Goal: Information Seeking & Learning: Compare options

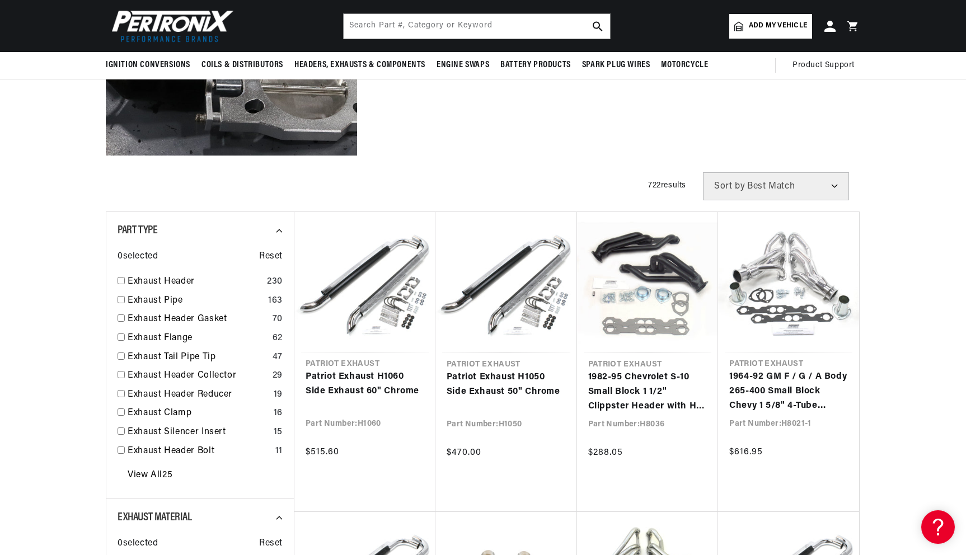
scroll to position [0, 418]
click at [455, 22] on input "text" at bounding box center [477, 26] width 266 height 25
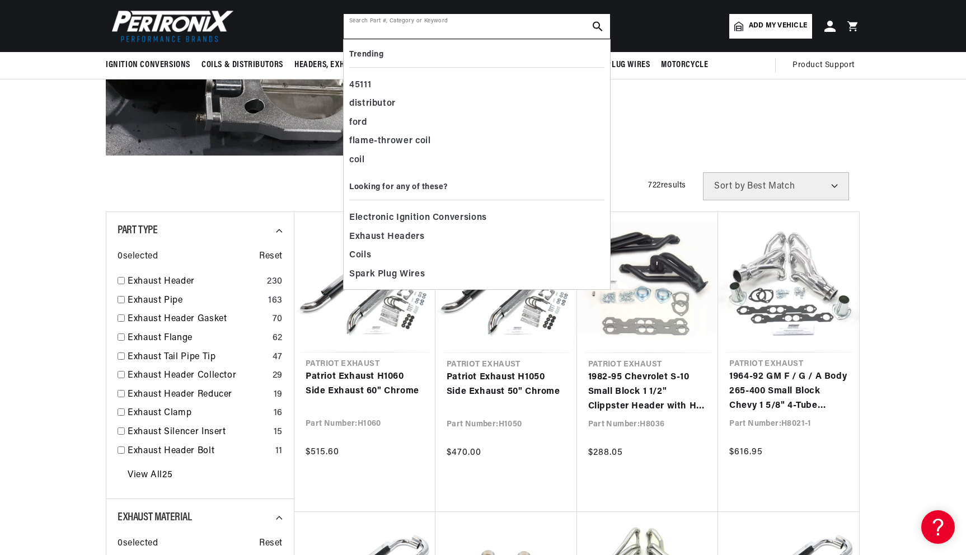
paste input "‎H6942"
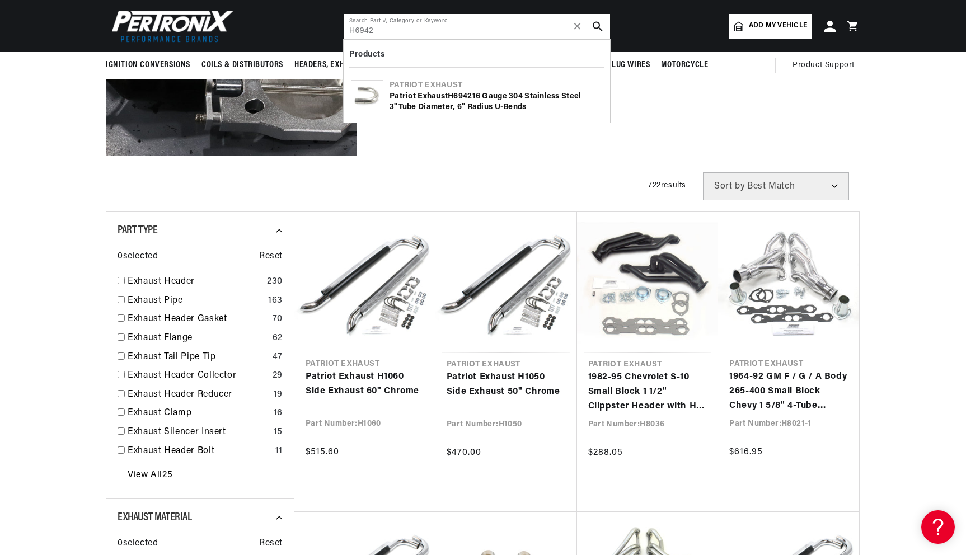
type input "‎H6942"
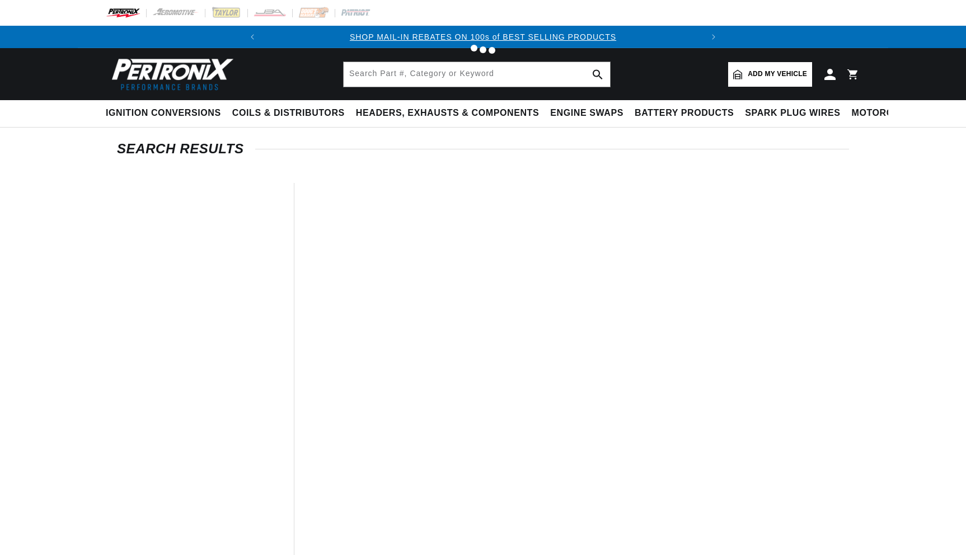
type input "‎H6942"
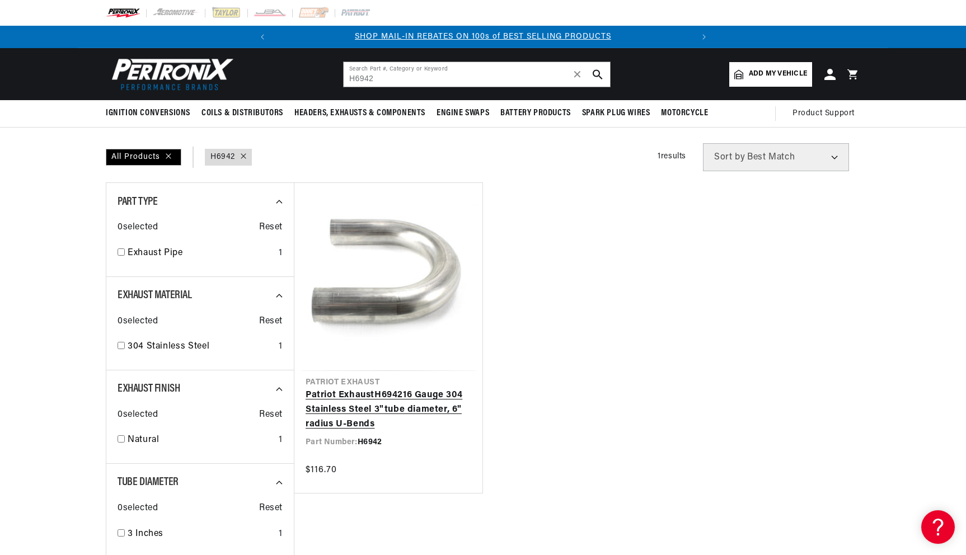
click at [366, 392] on link "Patriot Exhaust H6942 16 Gauge 304 Stainless Steel 3"tube diameter, 6" radius U…" at bounding box center [389, 410] width 166 height 43
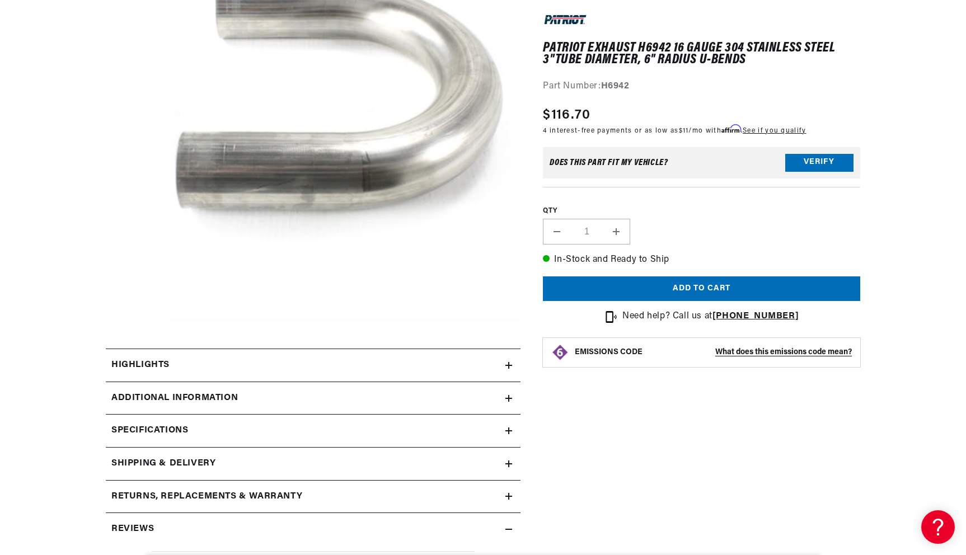
scroll to position [215, 0]
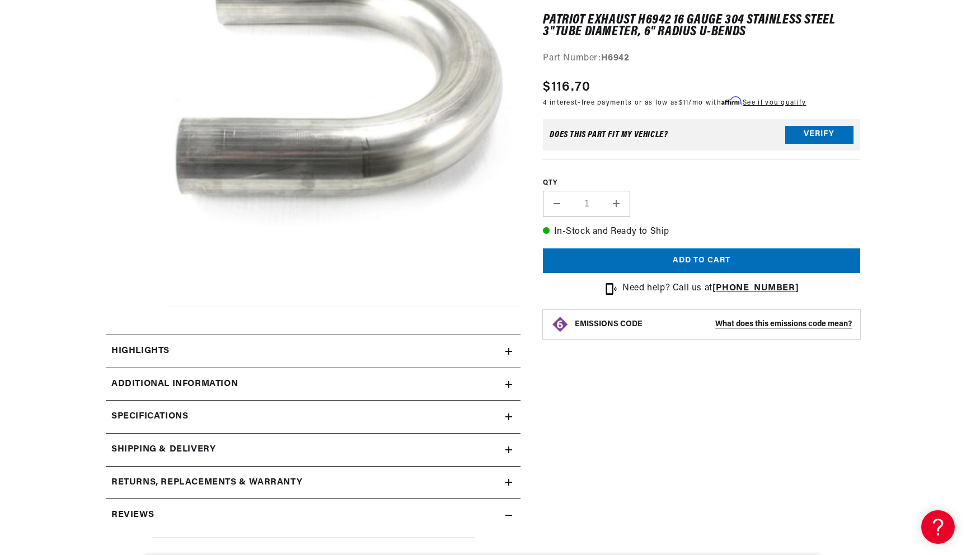
click at [512, 414] on icon at bounding box center [509, 417] width 7 height 7
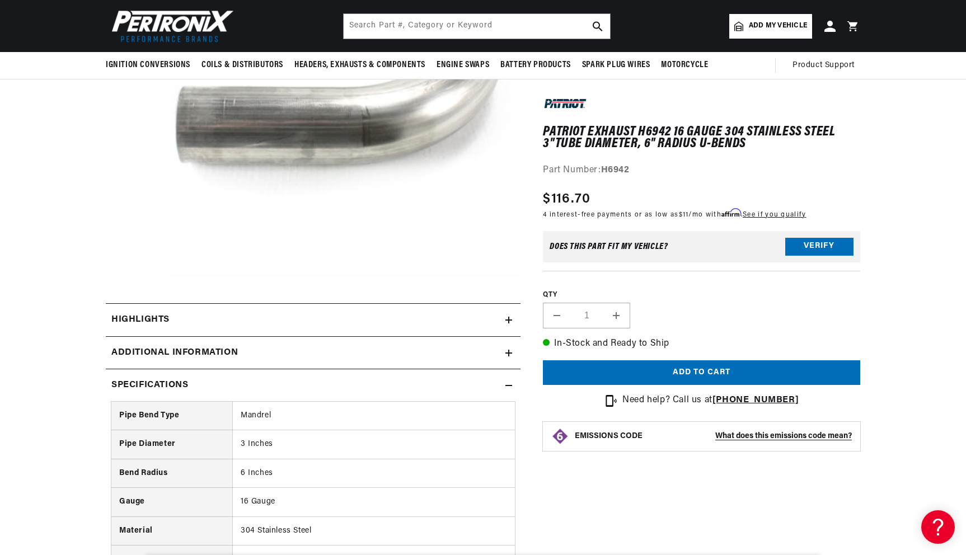
scroll to position [242, 0]
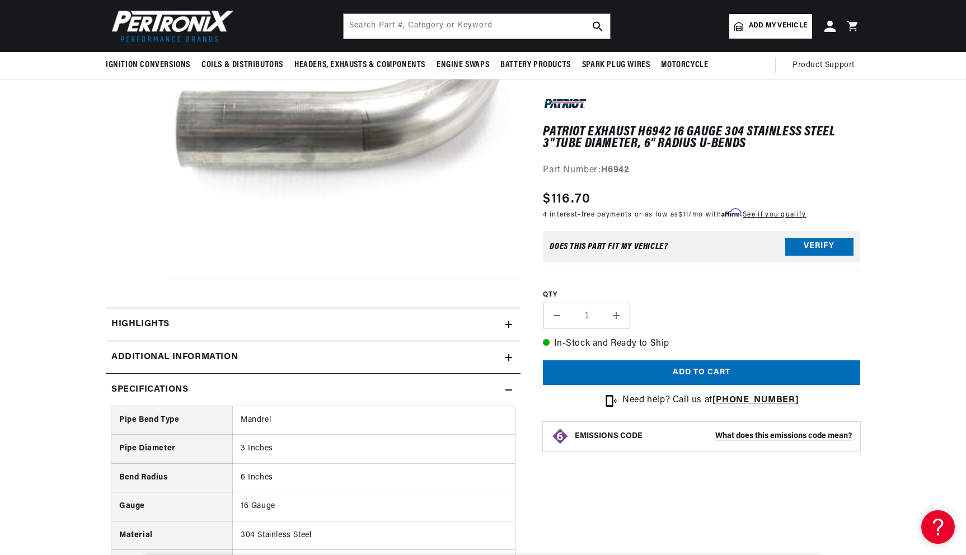
click at [312, 363] on div "Additional Information" at bounding box center [306, 357] width 400 height 15
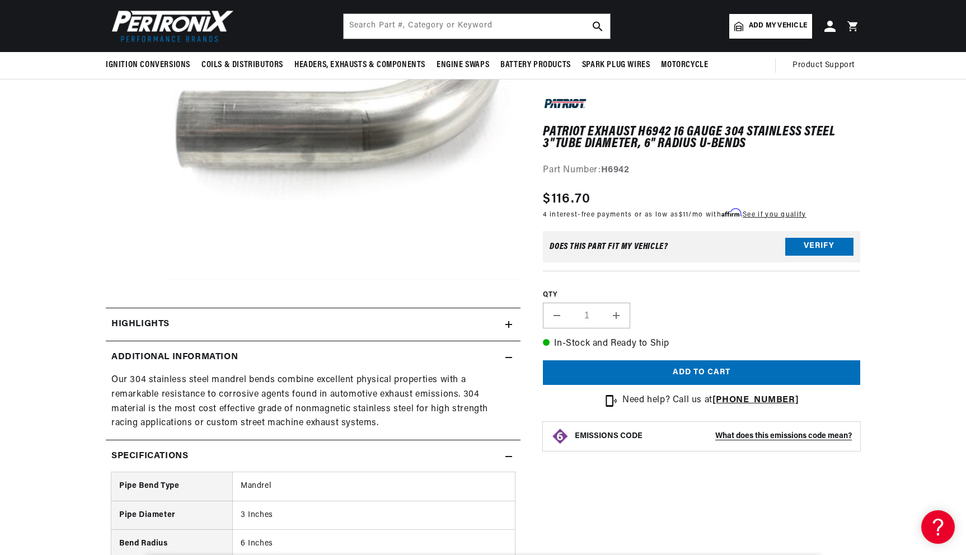
click at [309, 325] on div "Highlights" at bounding box center [306, 324] width 400 height 15
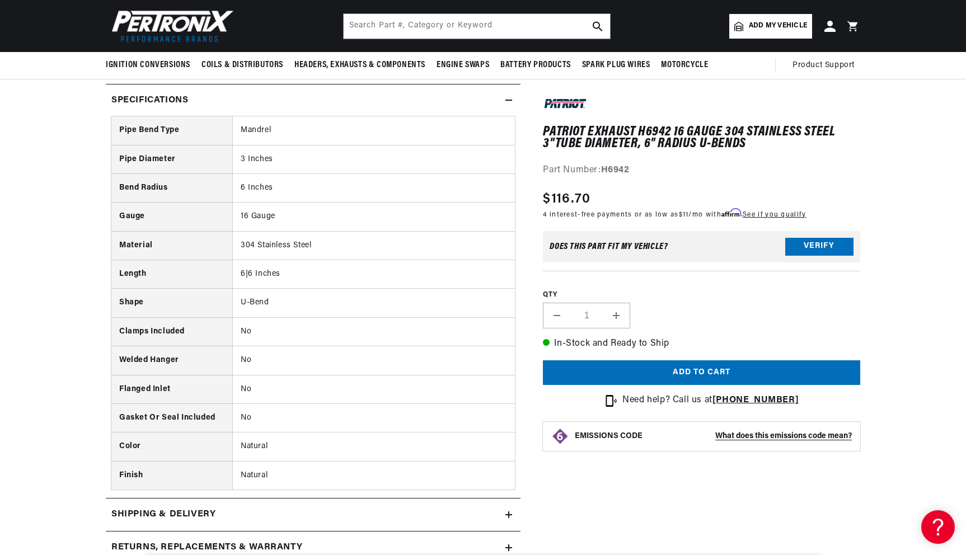
scroll to position [652, 0]
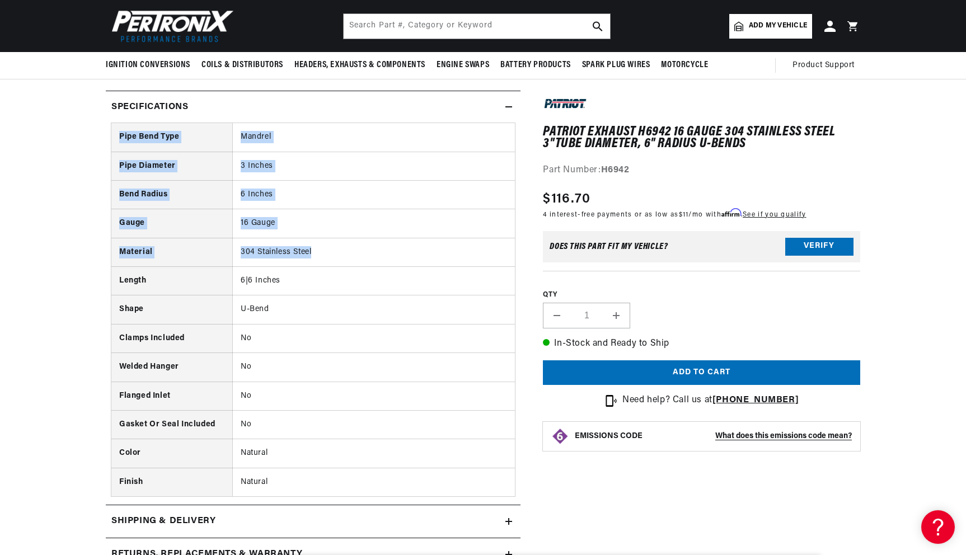
drag, startPoint x: 127, startPoint y: 142, endPoint x: 352, endPoint y: 253, distance: 251.1
click at [352, 253] on tbody "Pipe Bend Type Mandrel Pipe Diameter 3 Inches Bend Radius 6 Inches Gauge 16 Gau…" at bounding box center [313, 309] width 404 height 373
copy tbody "Pipe Bend Type Mandrel Pipe Diameter 3 Inches Bend Radius 6 Inches Gauge 16 Gau…"
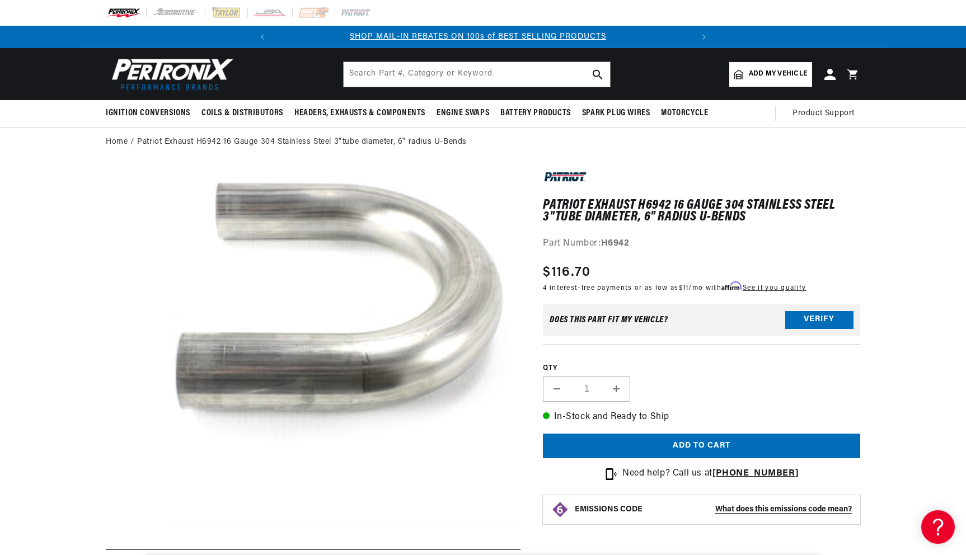
scroll to position [0, 0]
drag, startPoint x: 642, startPoint y: 202, endPoint x: 668, endPoint y: 202, distance: 26.3
click at [668, 202] on h1 "Patriot Exhaust H6942 16 Gauge 304 Stainless Steel 3"tube diameter, 6" radius U…" at bounding box center [701, 211] width 317 height 23
drag, startPoint x: 640, startPoint y: 203, endPoint x: 664, endPoint y: 203, distance: 24.1
click at [664, 203] on h1 "Patriot Exhaust H6942 16 Gauge 304 Stainless Steel 3"tube diameter, 6" radius U…" at bounding box center [701, 211] width 317 height 23
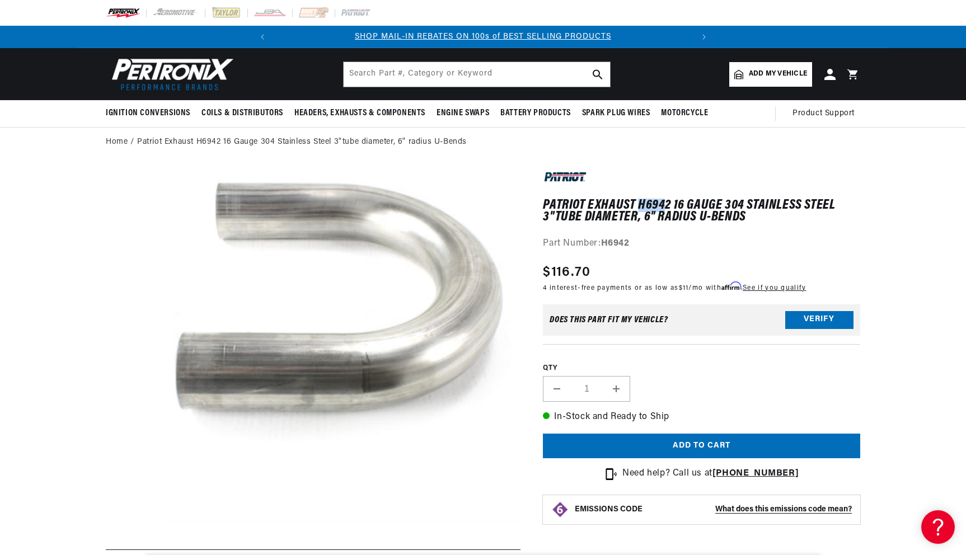
copy h1 "H694"
click at [476, 78] on input "text" at bounding box center [477, 74] width 266 height 25
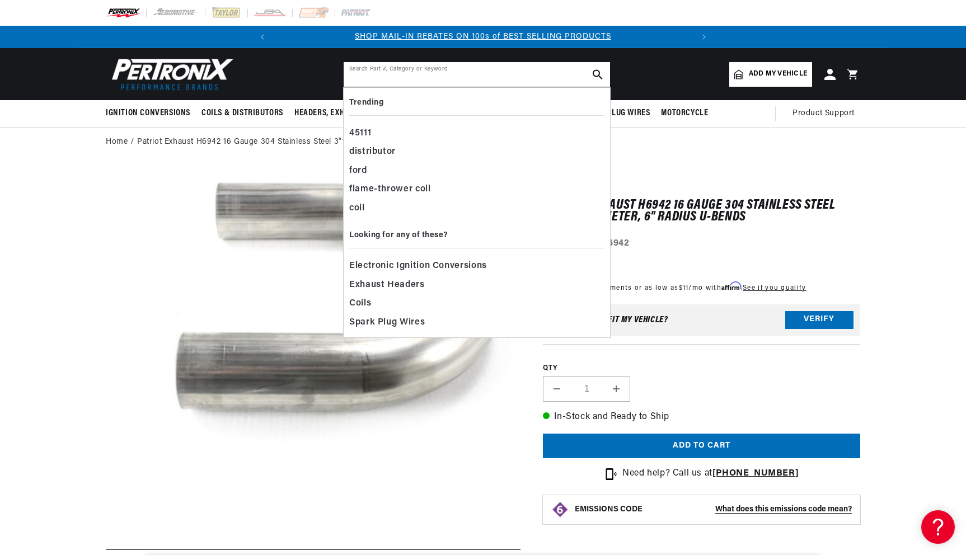
paste input "H694"
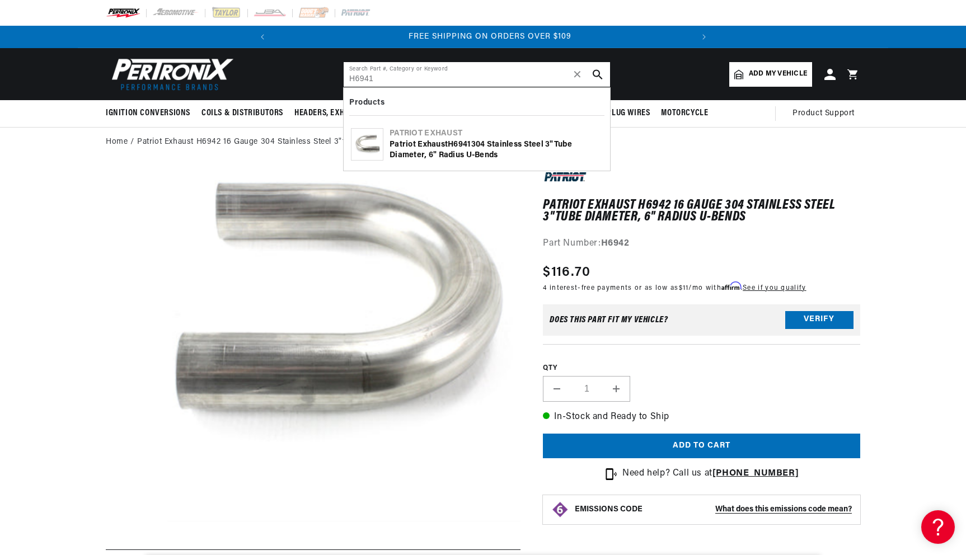
scroll to position [0, 418]
type input "H6941"
click at [458, 158] on div "Patriot Exhaust H6941 304 Stainless Steel 3"tube diameter, 6" radius U-Bends" at bounding box center [496, 150] width 213 height 22
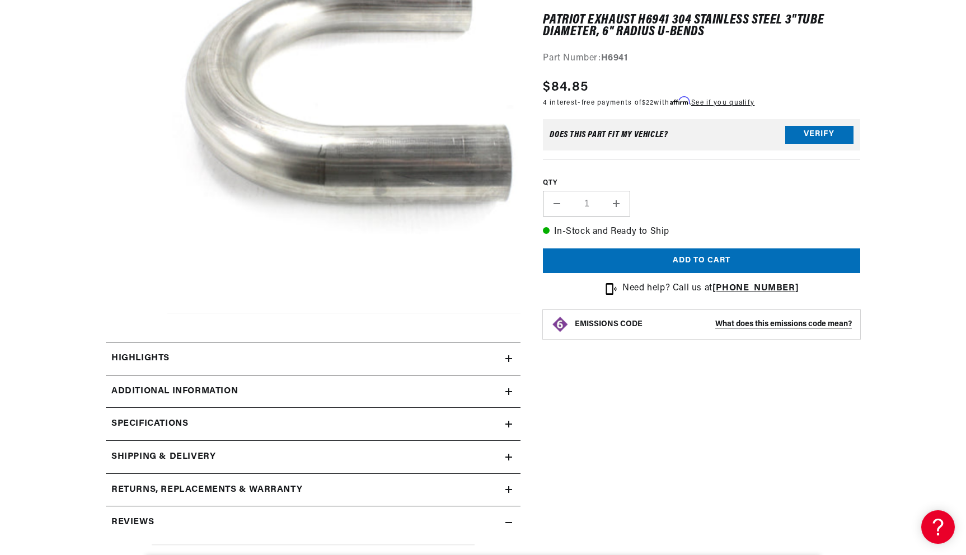
scroll to position [213, 0]
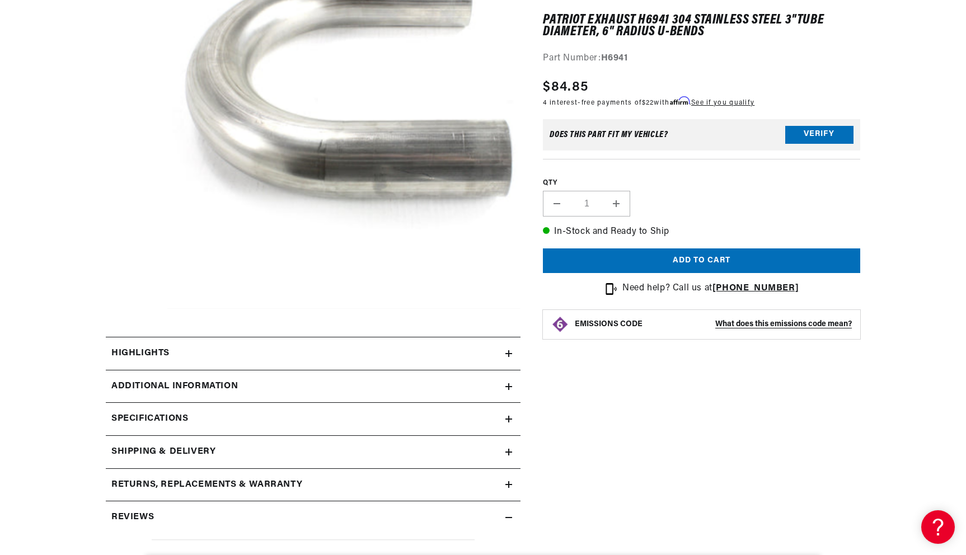
click at [504, 419] on div "Specifications" at bounding box center [306, 419] width 400 height 15
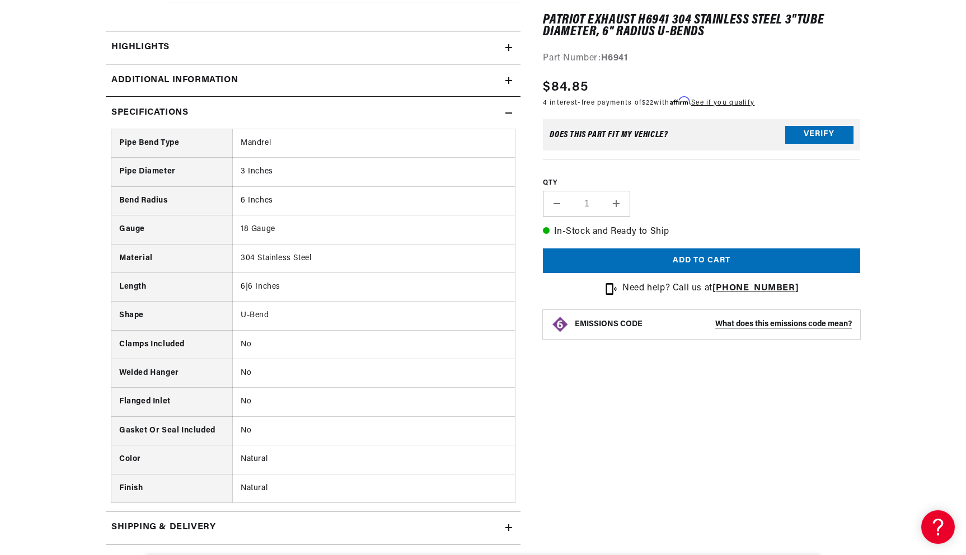
scroll to position [0, 0]
click at [278, 291] on td "6|6 Inches" at bounding box center [373, 287] width 283 height 29
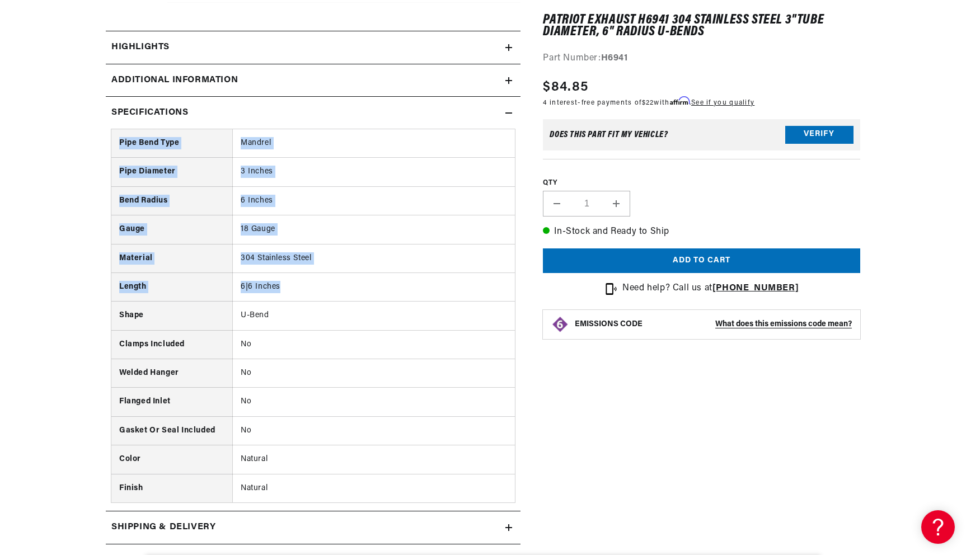
drag, startPoint x: 281, startPoint y: 291, endPoint x: 115, endPoint y: 142, distance: 222.8
click at [115, 142] on tbody "Pipe Bend Type Mandrel Pipe Diameter 3 Inches Bend Radius 6 Inches Gauge 18 Gau…" at bounding box center [313, 315] width 404 height 373
copy tbody "Pipe Bend Type Mandrel Pipe Diameter 3 Inches Bend Radius 6 Inches Gauge 18 Gau…"
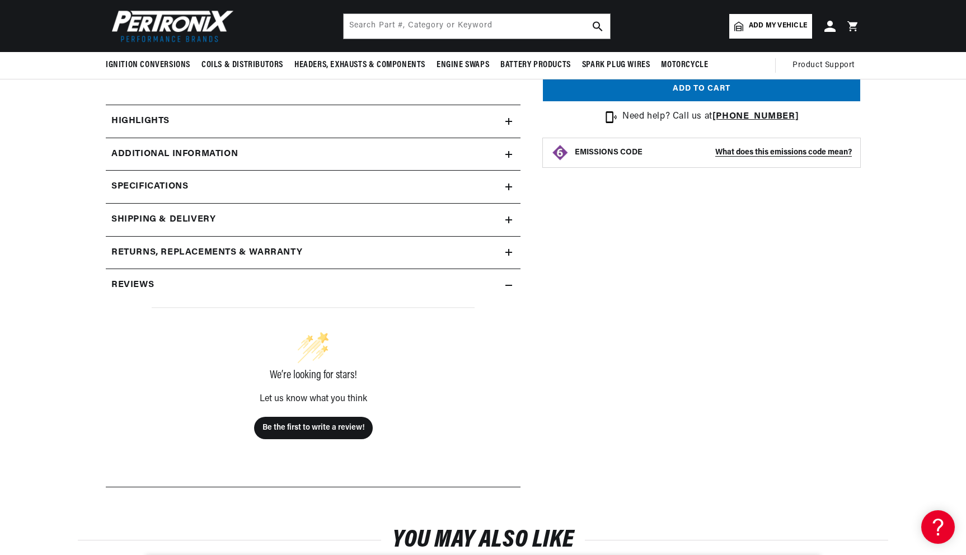
scroll to position [429, 0]
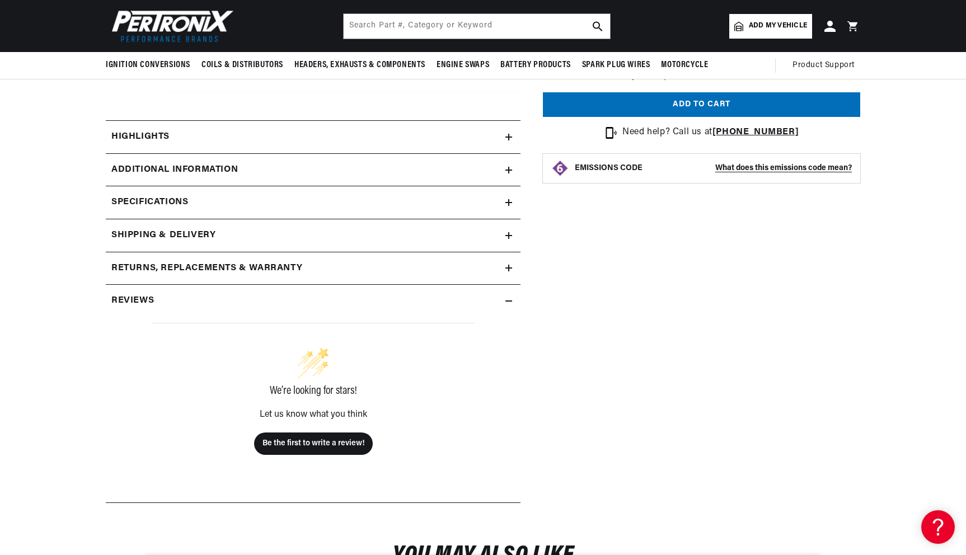
click at [302, 211] on summary "Specifications" at bounding box center [313, 202] width 415 height 32
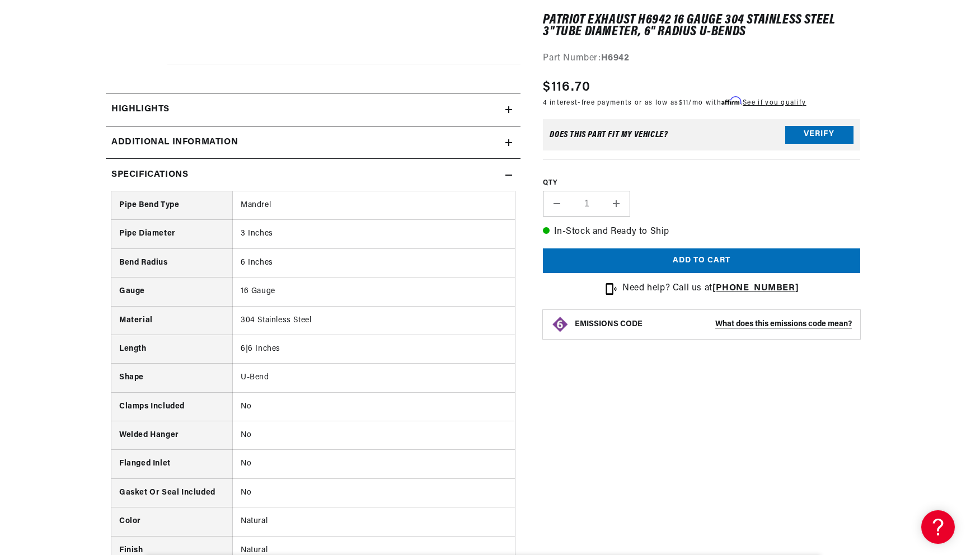
scroll to position [0, 418]
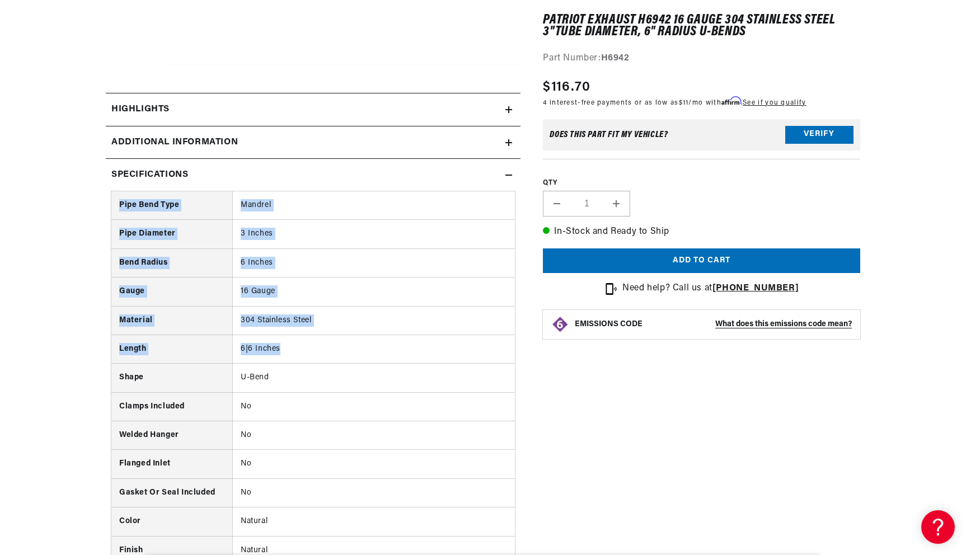
drag, startPoint x: 280, startPoint y: 352, endPoint x: 111, endPoint y: 207, distance: 222.7
click at [111, 207] on tbody "Pipe Bend Type Mandrel Pipe Diameter 3 Inches Bend Radius 6 Inches Gauge 16 Gau…" at bounding box center [313, 377] width 404 height 373
copy table "Pipe Bend Type Mandrel Pipe Diameter 3 Inches Bend Radius 6 Inches Gauge 16 Gau…"
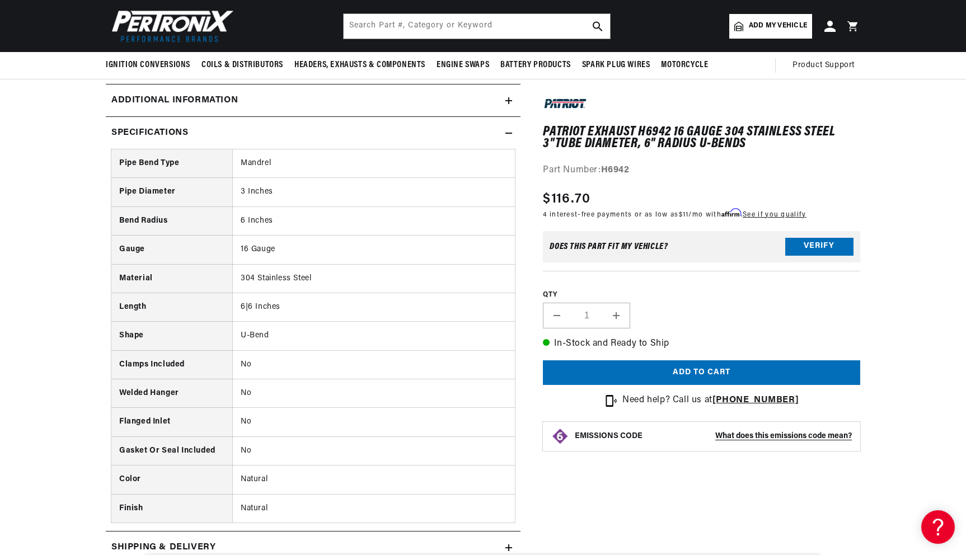
click at [415, 102] on div "Additional Information" at bounding box center [306, 100] width 400 height 15
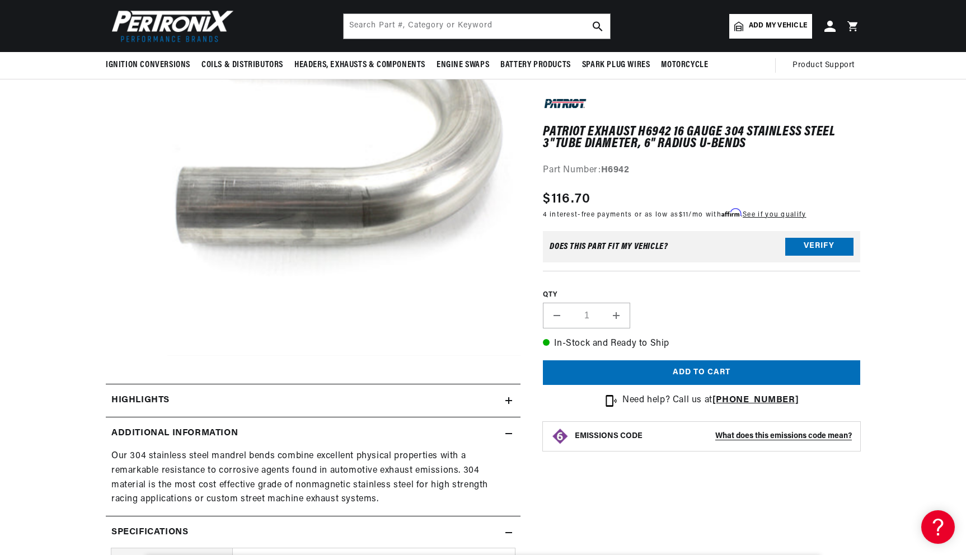
scroll to position [125, 0]
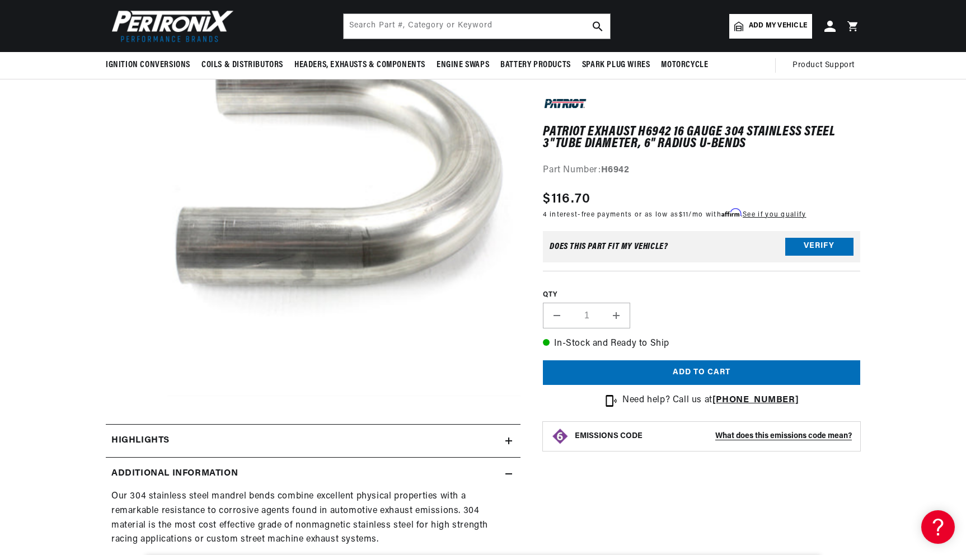
click at [415, 438] on div "Highlights" at bounding box center [306, 441] width 400 height 15
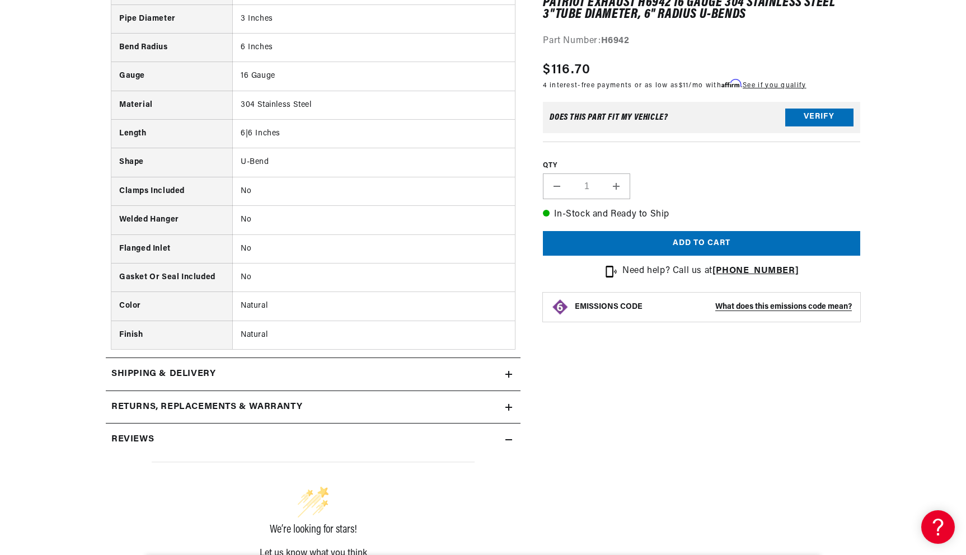
scroll to position [872, 0]
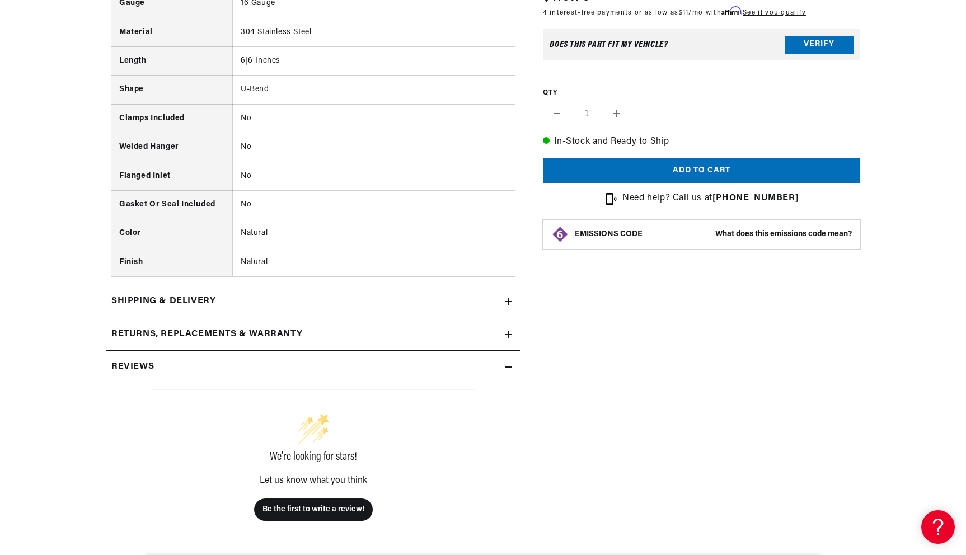
click at [404, 306] on div "Shipping & Delivery" at bounding box center [306, 301] width 400 height 15
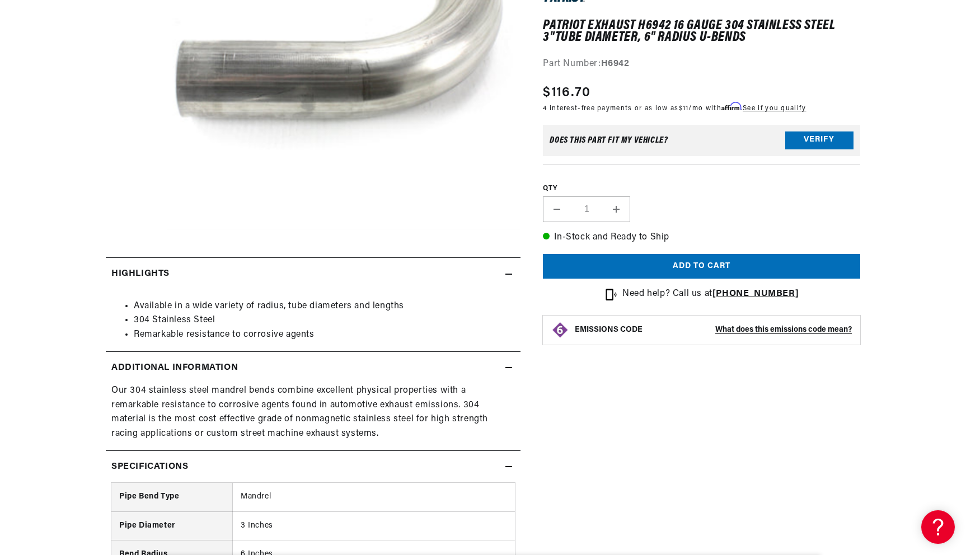
scroll to position [0, 0]
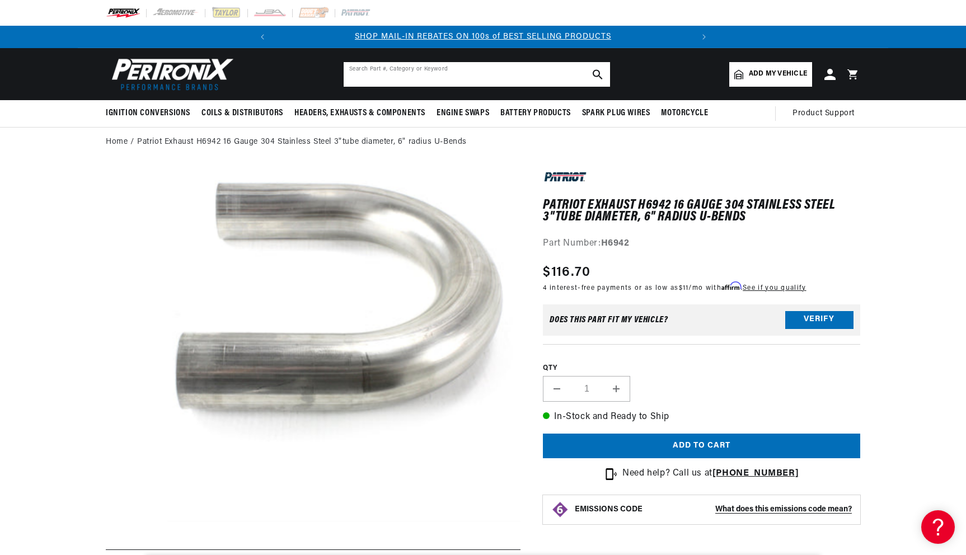
click at [440, 72] on input "text" at bounding box center [477, 74] width 266 height 25
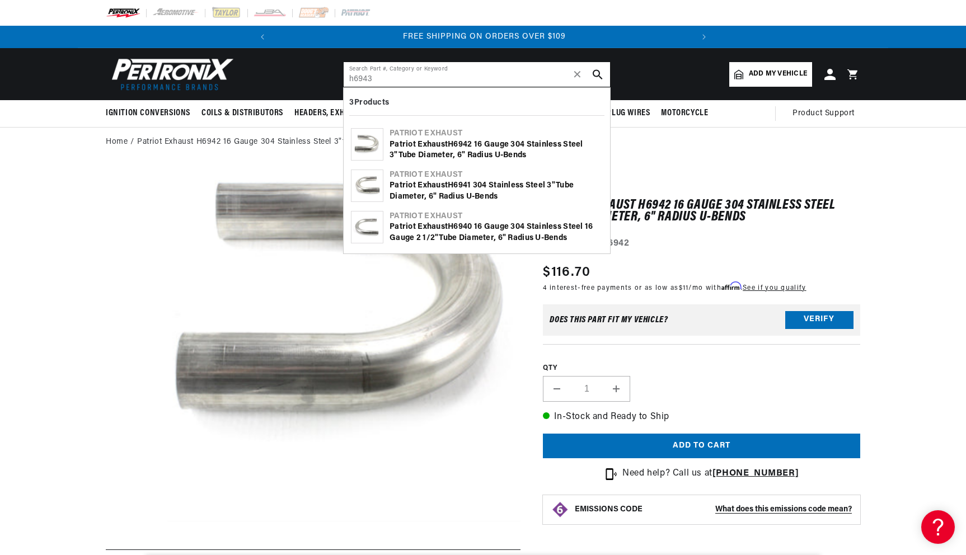
type input "h6943"
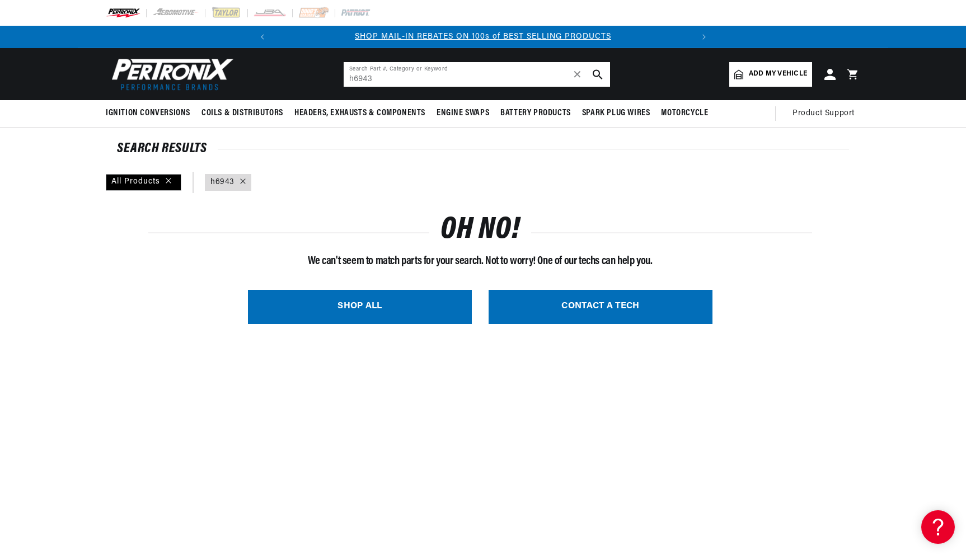
click at [408, 79] on input "h6943" at bounding box center [477, 74] width 266 height 25
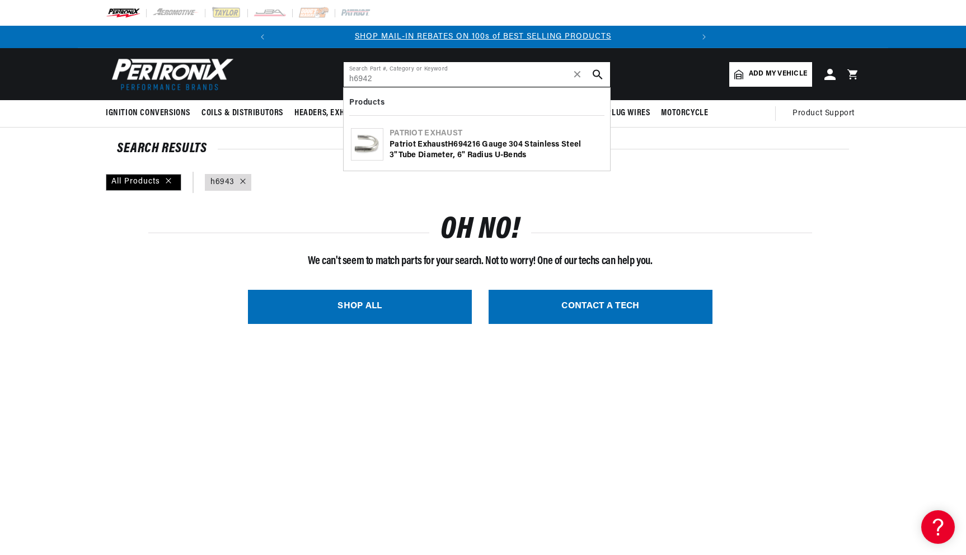
type input "h6942"
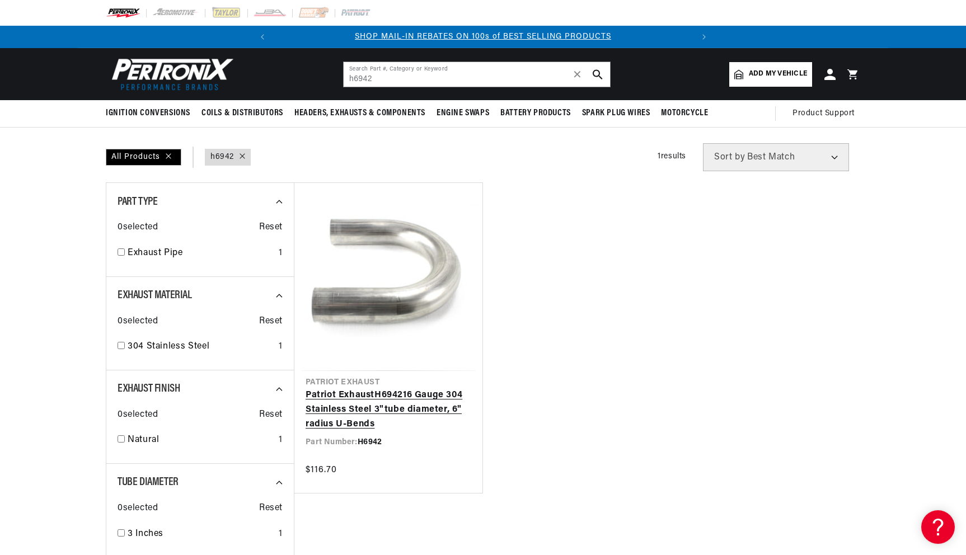
click at [433, 389] on link "Patriot Exhaust H6942 16 Gauge 304 Stainless Steel 3"tube diameter, 6" radius U…" at bounding box center [389, 410] width 166 height 43
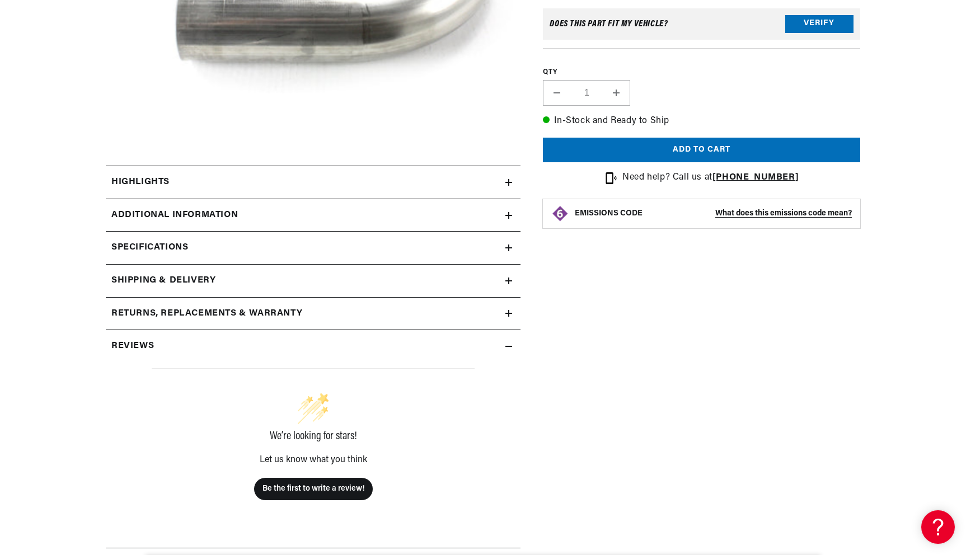
scroll to position [504, 0]
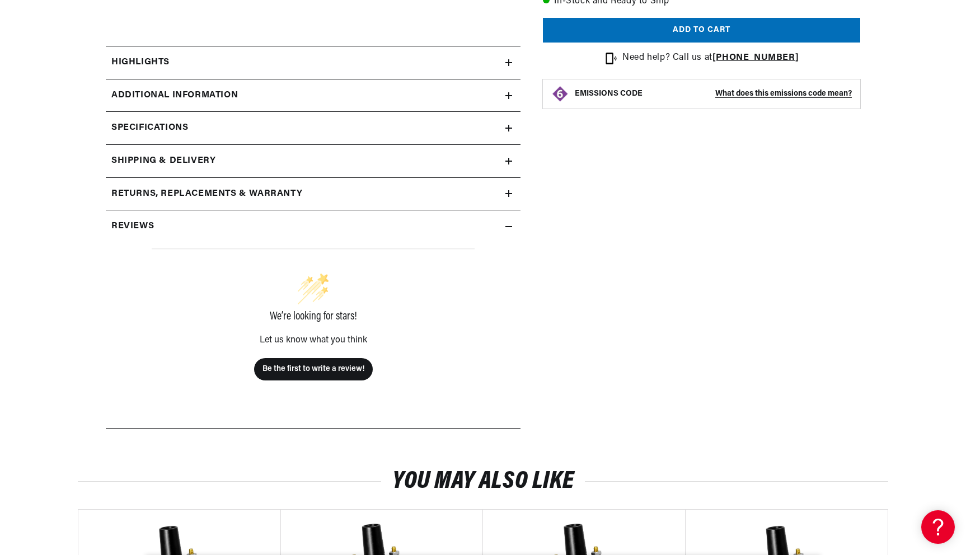
click at [432, 101] on div "Additional Information" at bounding box center [306, 95] width 400 height 15
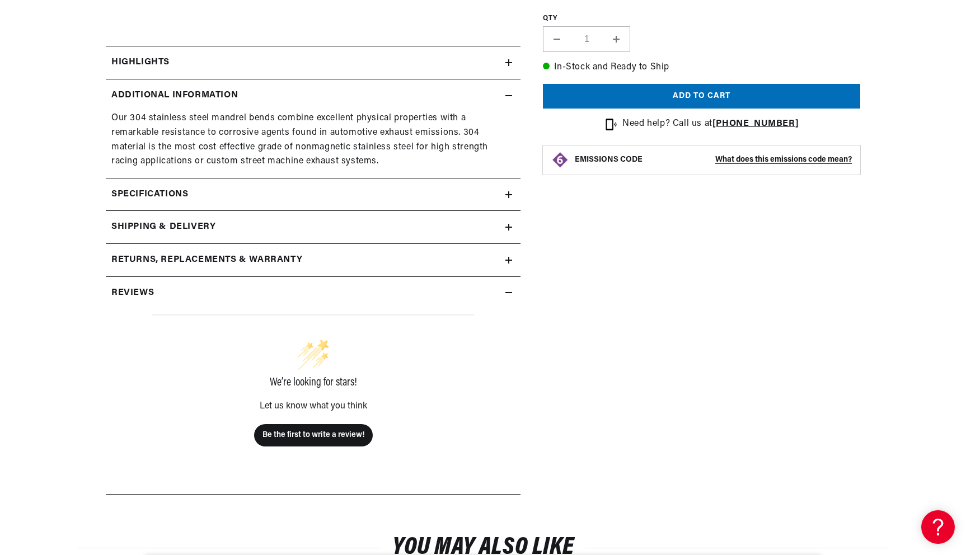
click at [414, 199] on div "Specifications" at bounding box center [306, 195] width 400 height 15
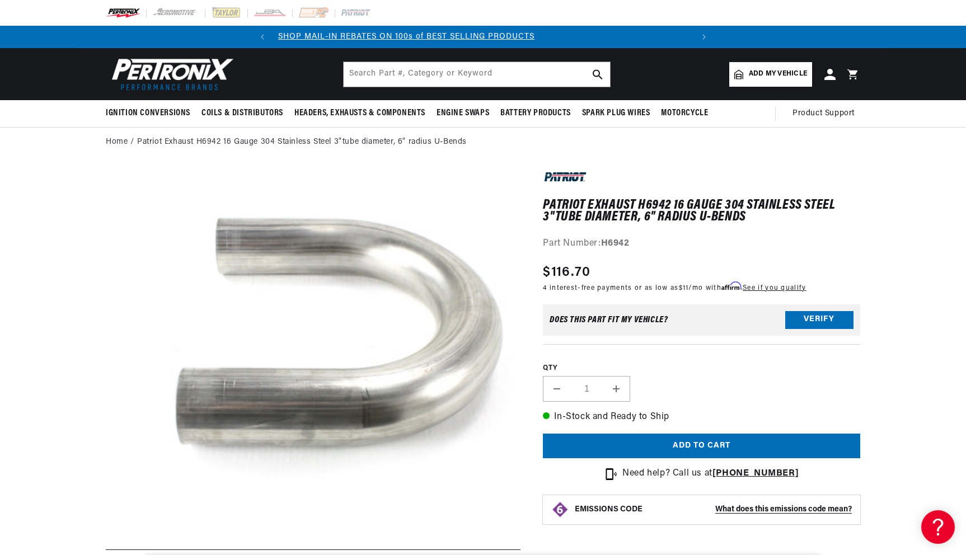
scroll to position [0, 240]
drag, startPoint x: 639, startPoint y: 204, endPoint x: 671, endPoint y: 204, distance: 31.3
click at [671, 204] on h1 "Patriot Exhaust H6942 16 Gauge 304 Stainless Steel 3"tube diameter, 6" radius U…" at bounding box center [701, 211] width 317 height 23
copy h1 "H6942"
click at [503, 82] on input "text" at bounding box center [477, 74] width 266 height 25
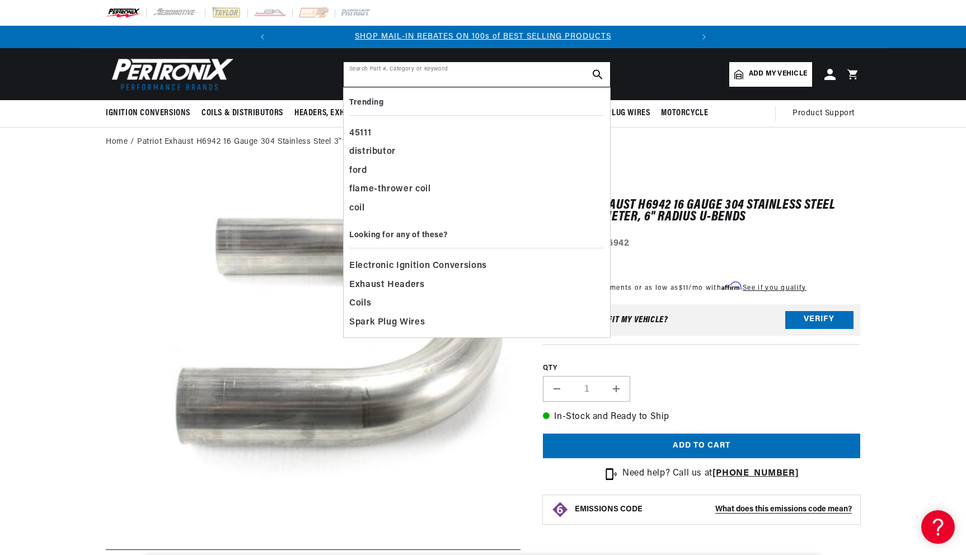
paste input "H6942"
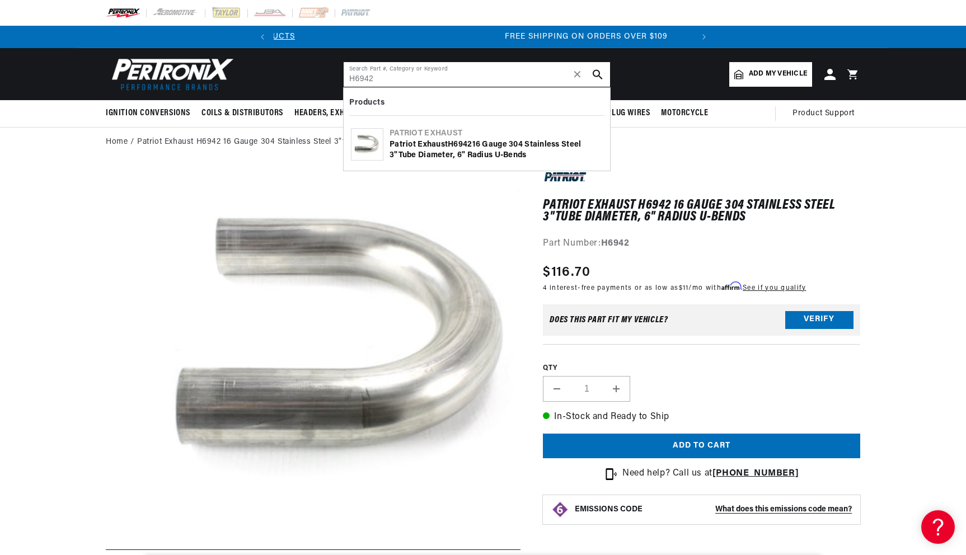
click at [369, 76] on input "H6942" at bounding box center [477, 74] width 266 height 25
click at [364, 77] on input "H6942" at bounding box center [477, 74] width 266 height 25
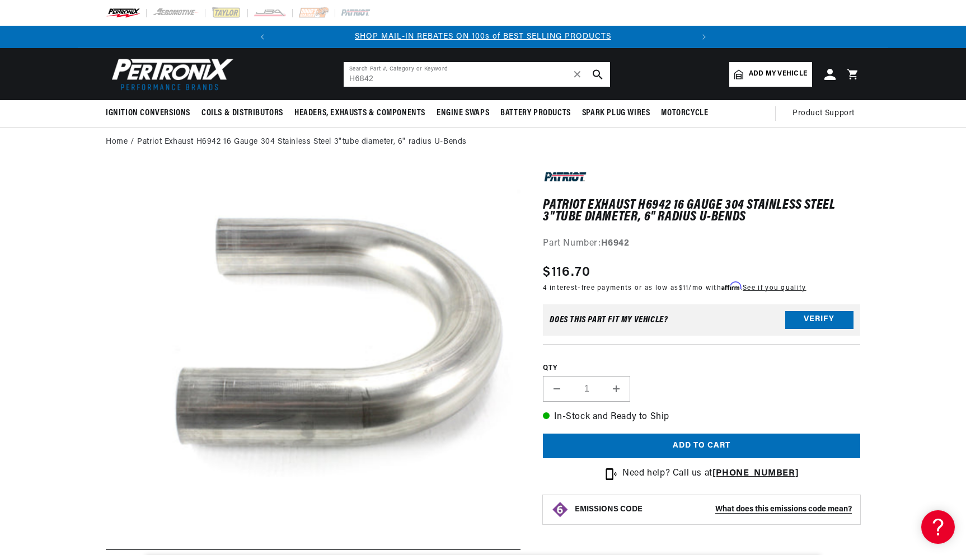
type input "H642"
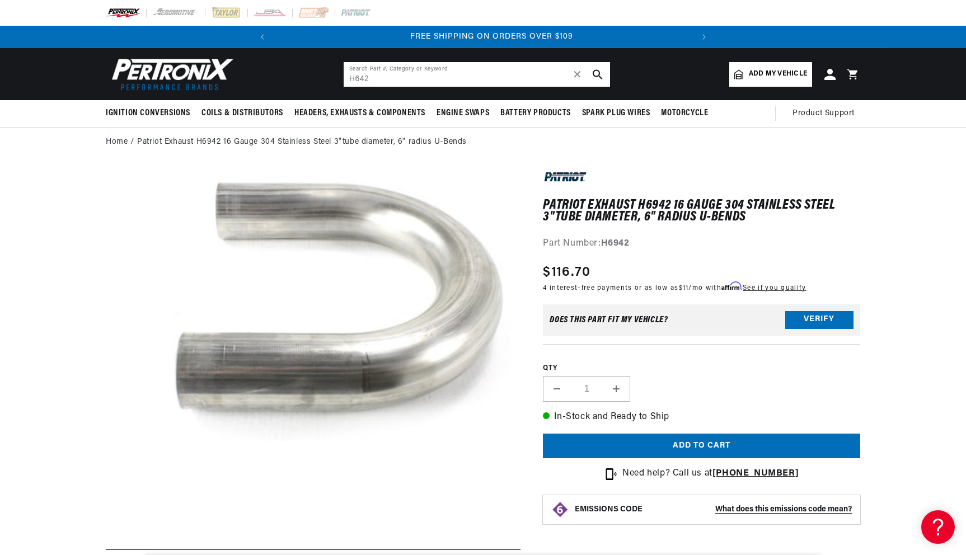
scroll to position [0, 418]
click at [429, 78] on input "H642" at bounding box center [477, 74] width 266 height 25
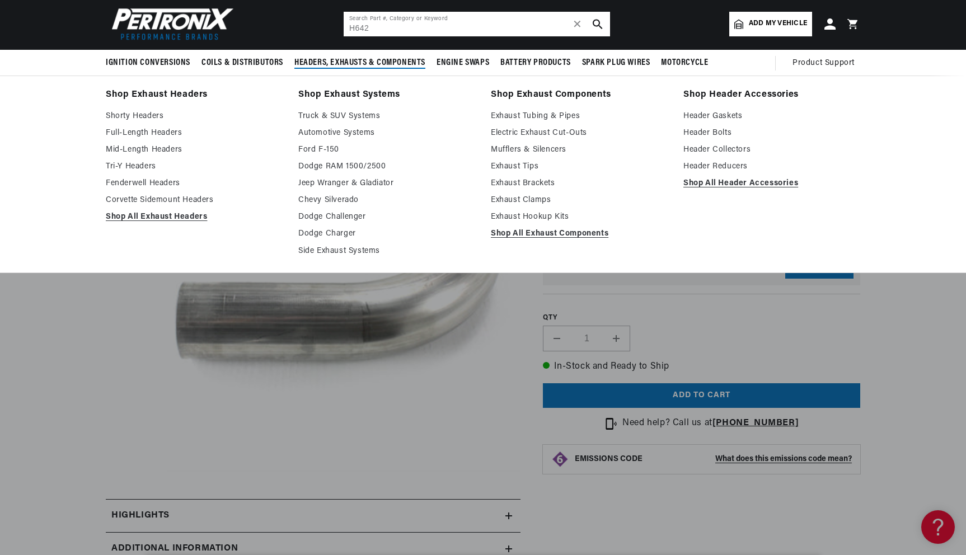
scroll to position [59, 0]
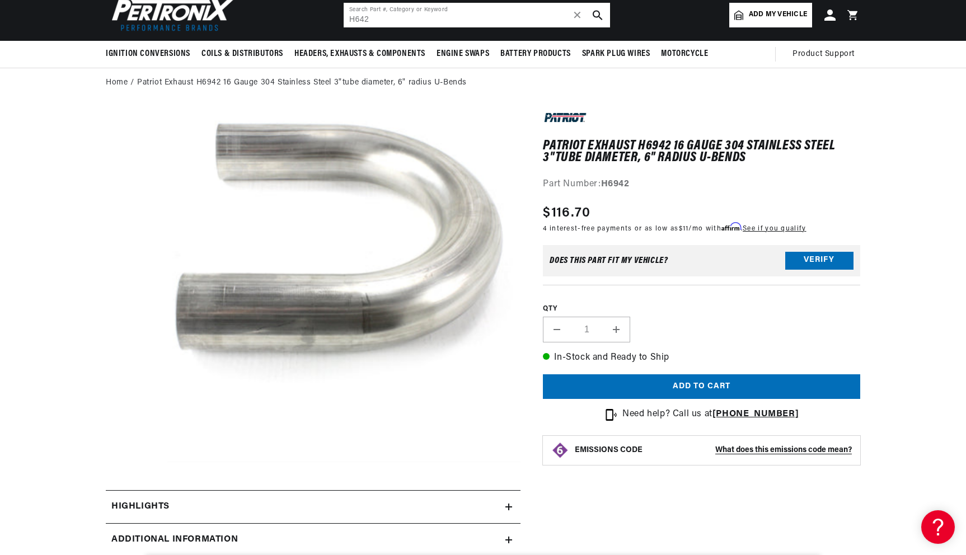
drag, startPoint x: 396, startPoint y: 20, endPoint x: 348, endPoint y: 20, distance: 48.1
click at [348, 20] on input "H642" at bounding box center [477, 15] width 266 height 25
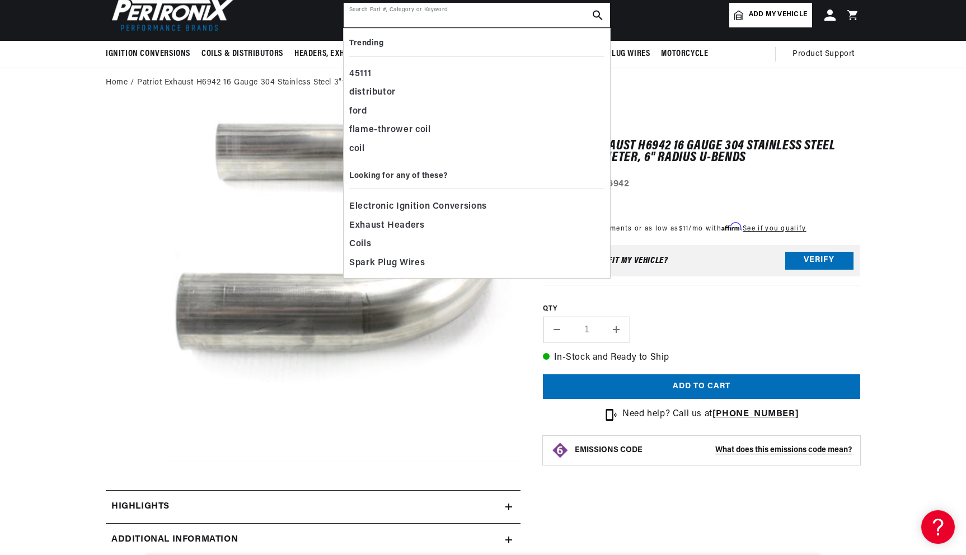
type input "8"
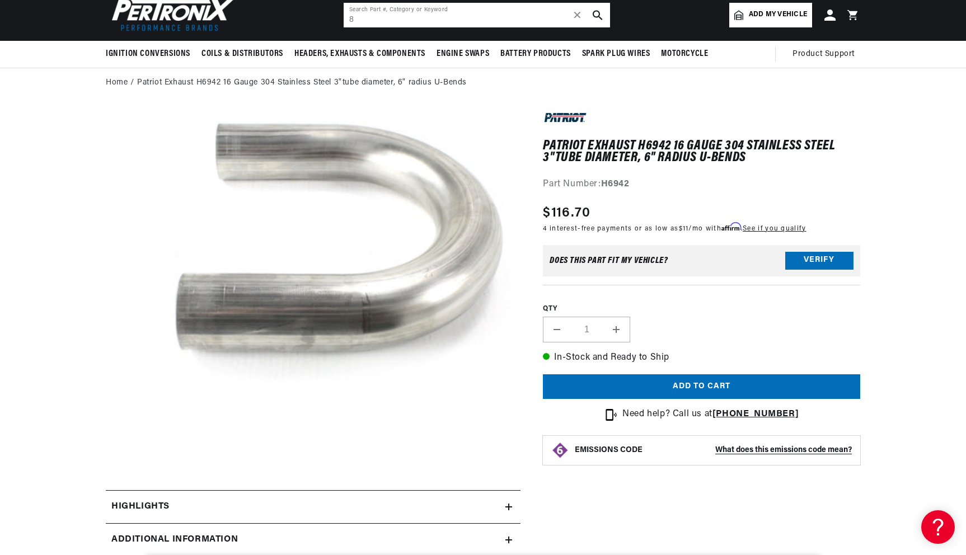
scroll to position [0, 0]
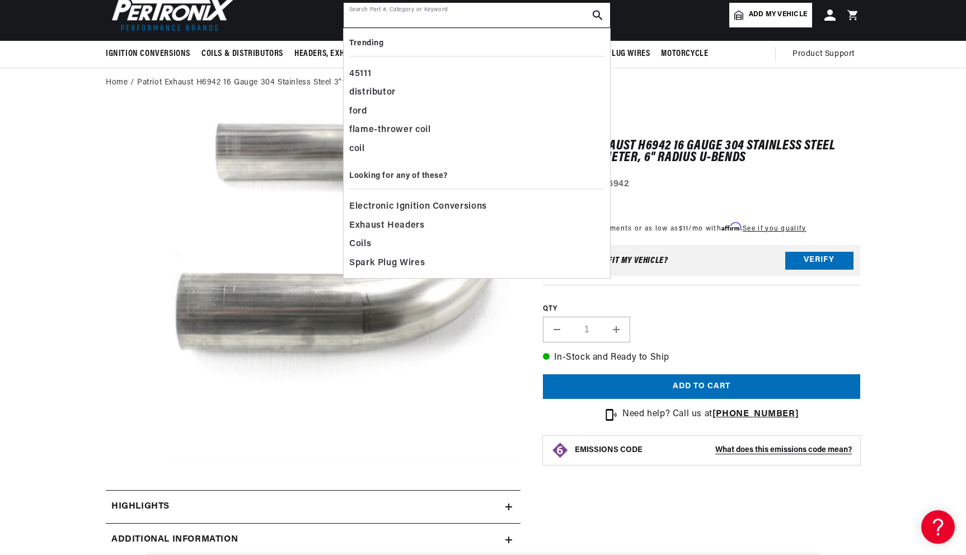
type input "9"
click at [720, 227] on p "4 interest-free payments or as low as $11 /mo with Affirm . See if you qualify" at bounding box center [674, 228] width 263 height 11
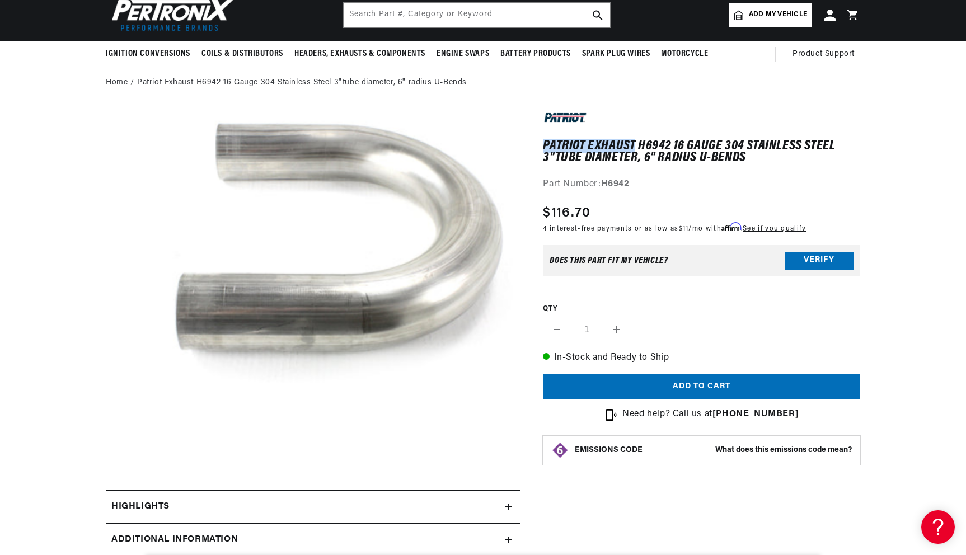
scroll to position [0, 418]
drag, startPoint x: 543, startPoint y: 144, endPoint x: 633, endPoint y: 152, distance: 90.5
click at [633, 152] on h1 "Patriot Exhaust H6942 16 Gauge 304 Stainless Steel 3"tube diameter, 6" radius U…" at bounding box center [701, 152] width 317 height 23
drag, startPoint x: 544, startPoint y: 156, endPoint x: 745, endPoint y: 164, distance: 201.7
click at [745, 164] on div "Patriot Exhaust H6942 16 Gauge 304 Stainless Steel 3"tube diameter, 6" radius U…" at bounding box center [701, 150] width 317 height 83
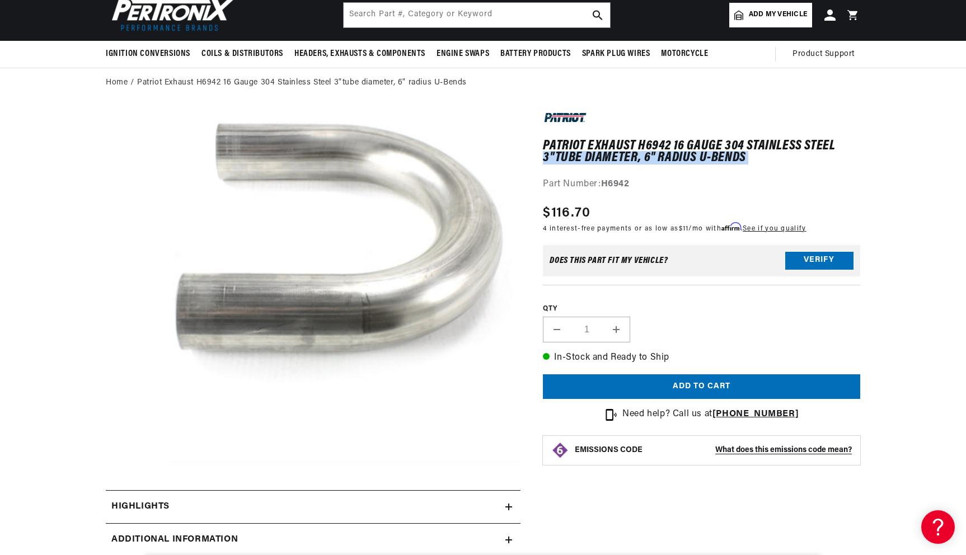
copy div "3"tube diameter, 6" radius U-Bends Patriot Exhaust H6942 16 Gauge 304 Stainless…"
click at [442, 13] on input "text" at bounding box center [477, 15] width 266 height 25
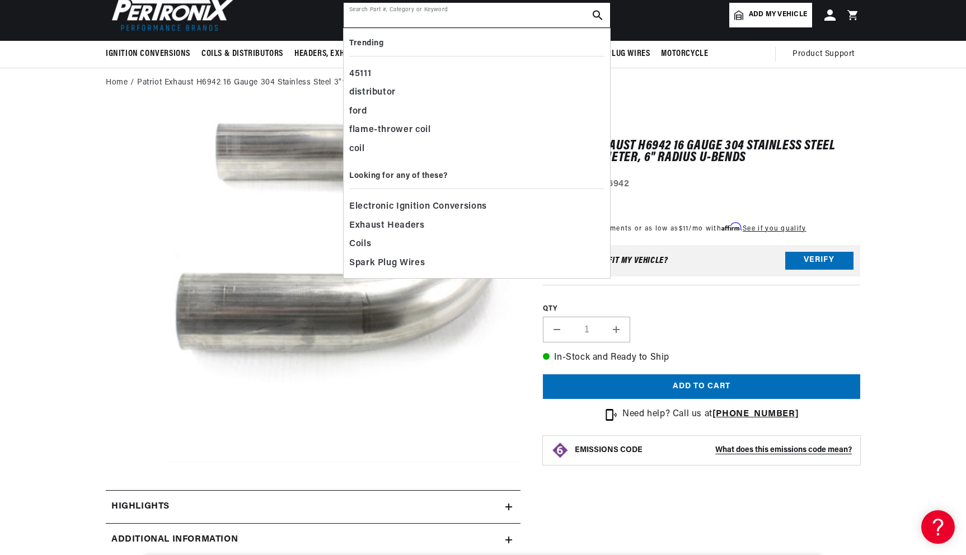
paste input "3"tube diameter, 6" radius U-Bends"
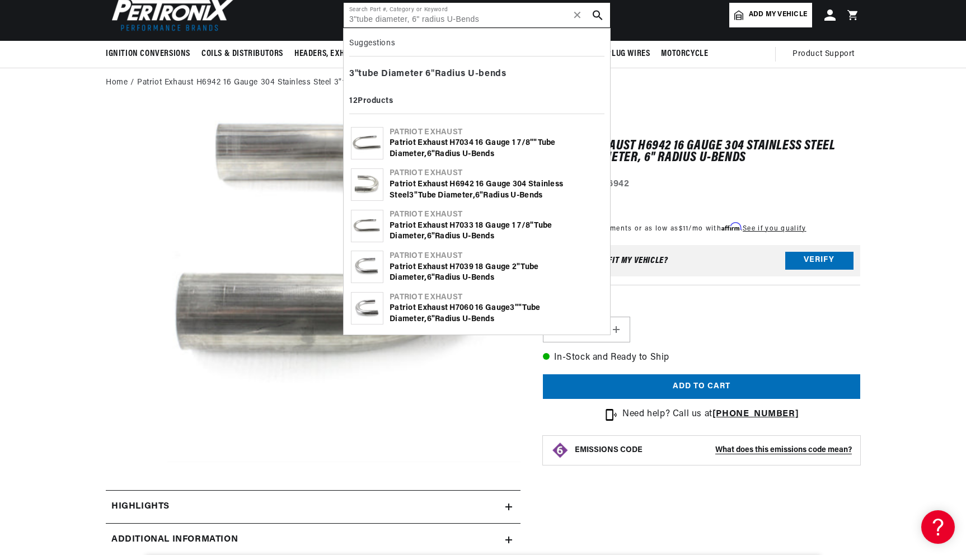
click at [416, 19] on input "3"tube diameter, 6" radius U-Bends" at bounding box center [477, 15] width 266 height 25
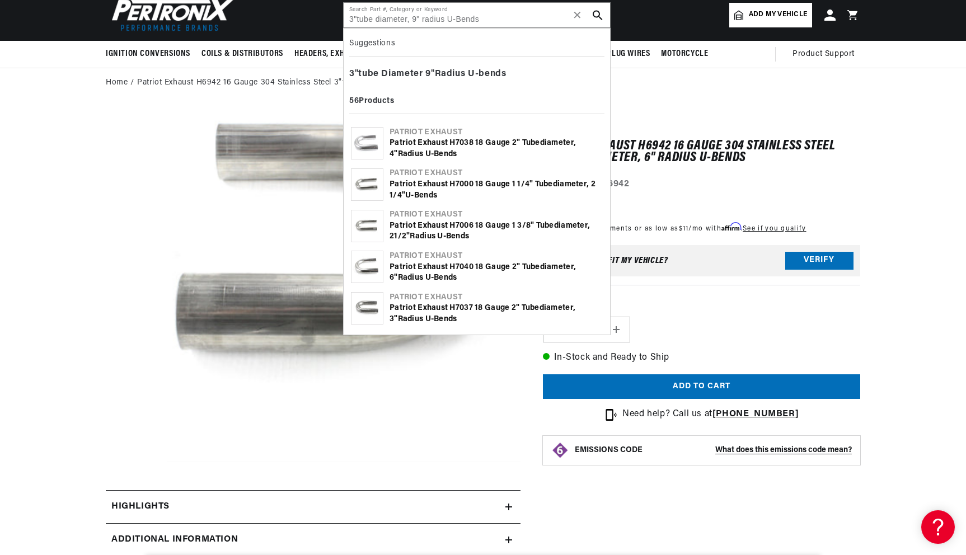
click at [448, 279] on b "bends" at bounding box center [445, 278] width 23 height 8
click at [417, 20] on input "3"tube diameter, 9" radius U-Bends" at bounding box center [477, 15] width 266 height 25
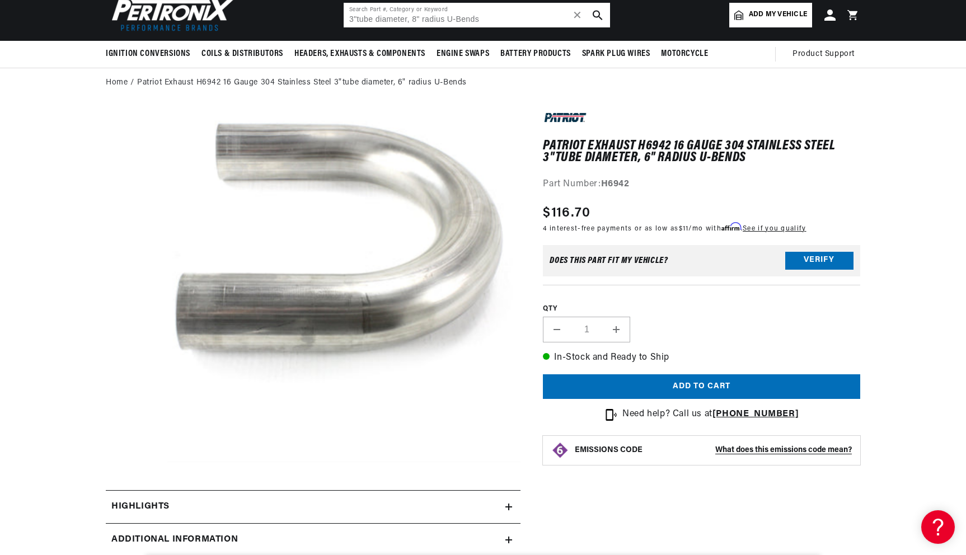
type input "3"tube diameter, 8" radius U-Bends"
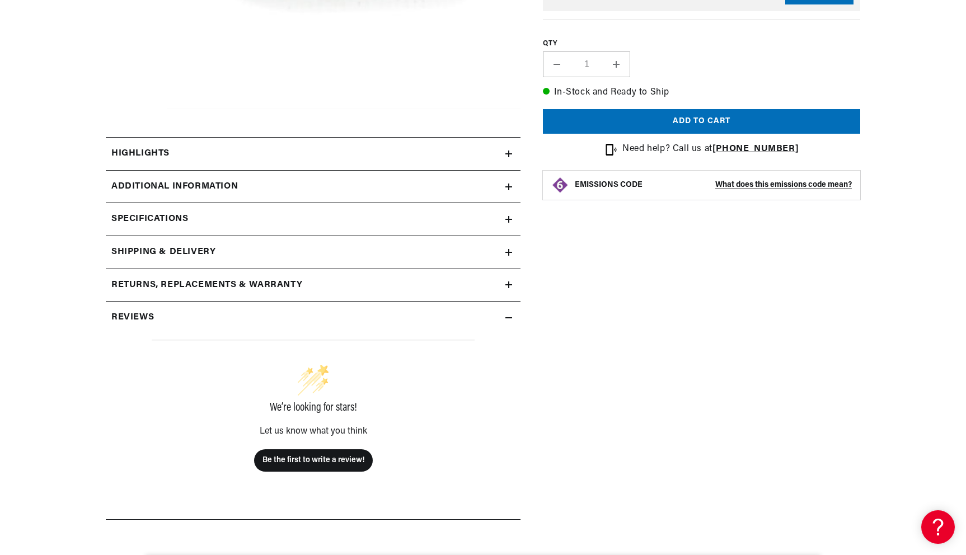
scroll to position [425, 0]
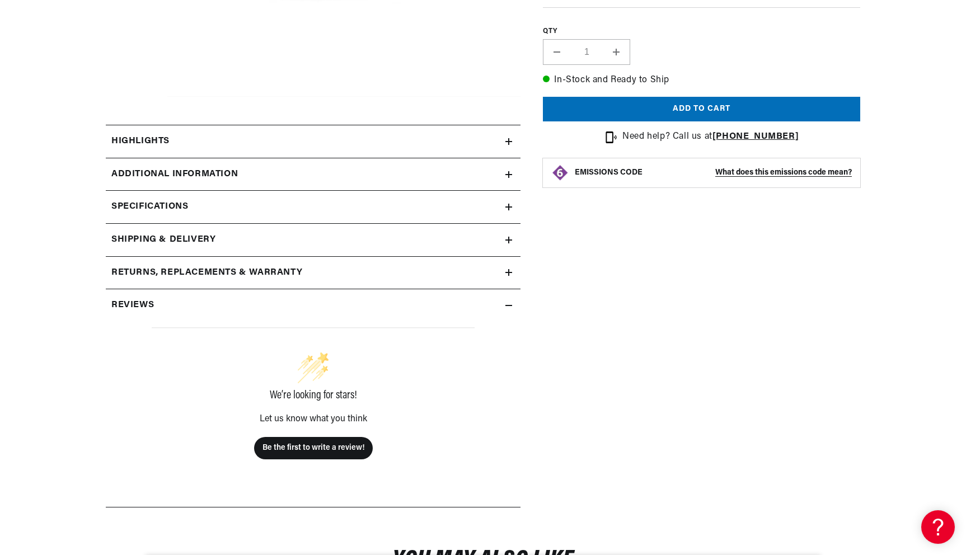
click at [358, 217] on summary "Specifications" at bounding box center [313, 207] width 415 height 32
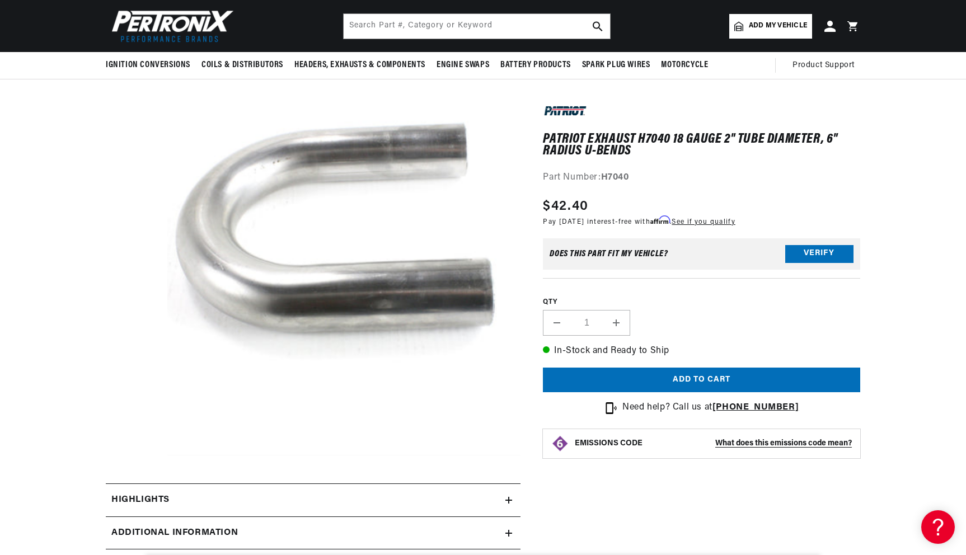
scroll to position [0, 0]
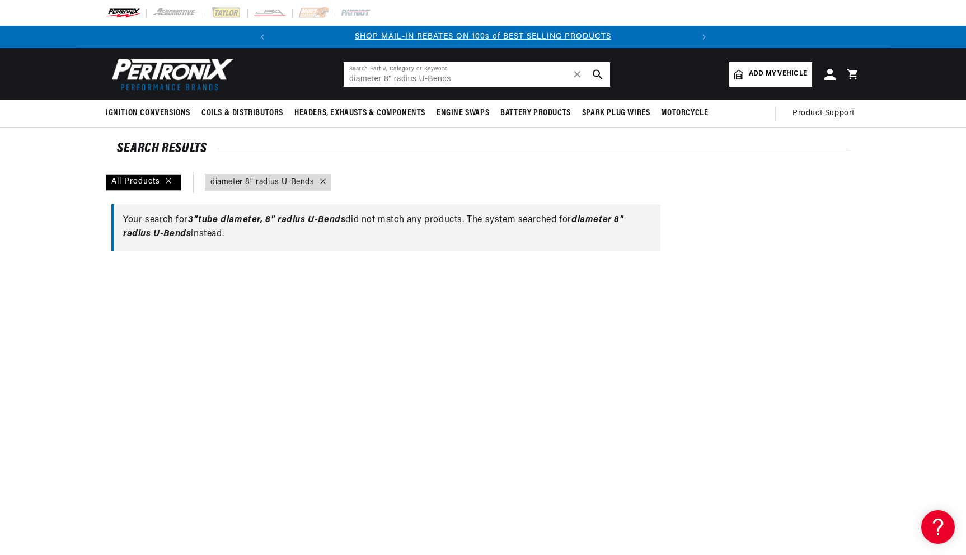
click at [390, 79] on input "diameter 8" radius U-Bends" at bounding box center [477, 74] width 266 height 25
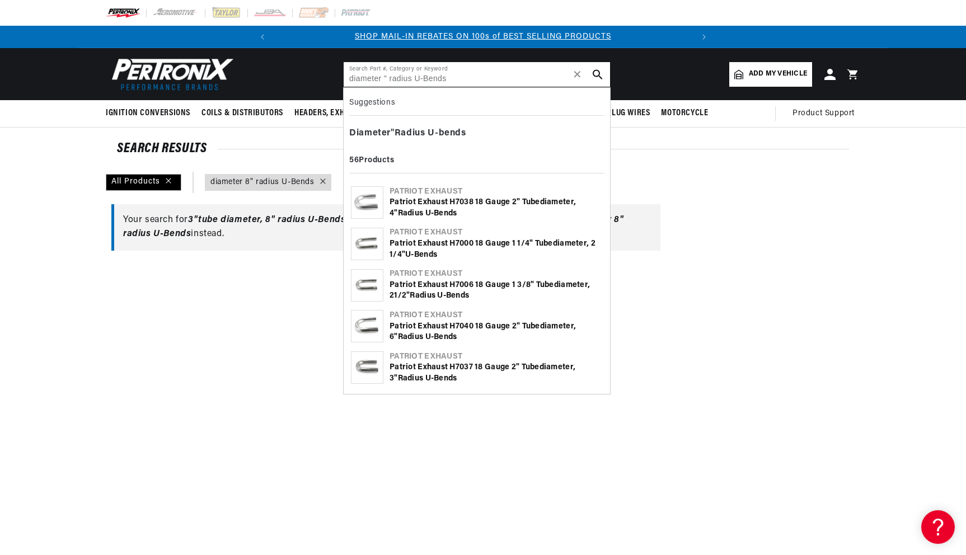
type input "diameter radius U-Bends"
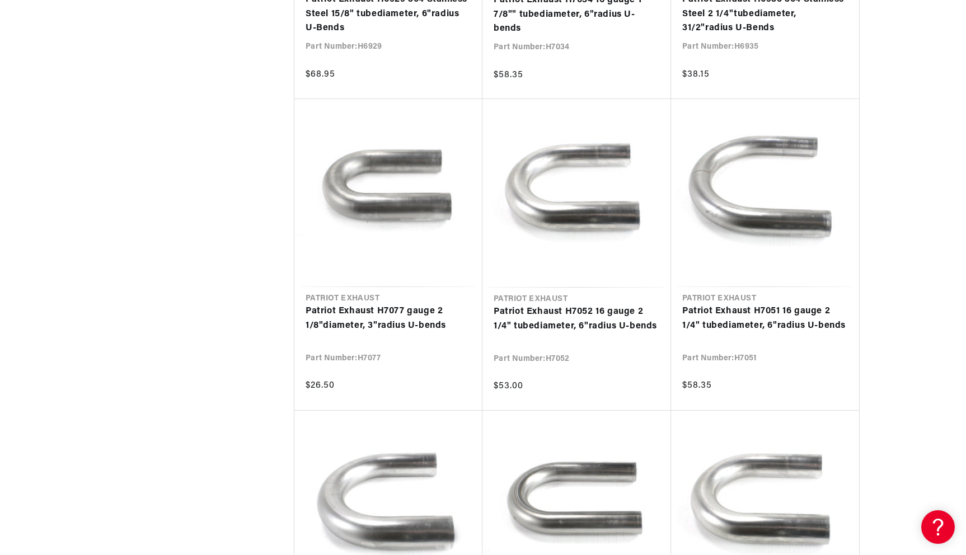
scroll to position [0, 418]
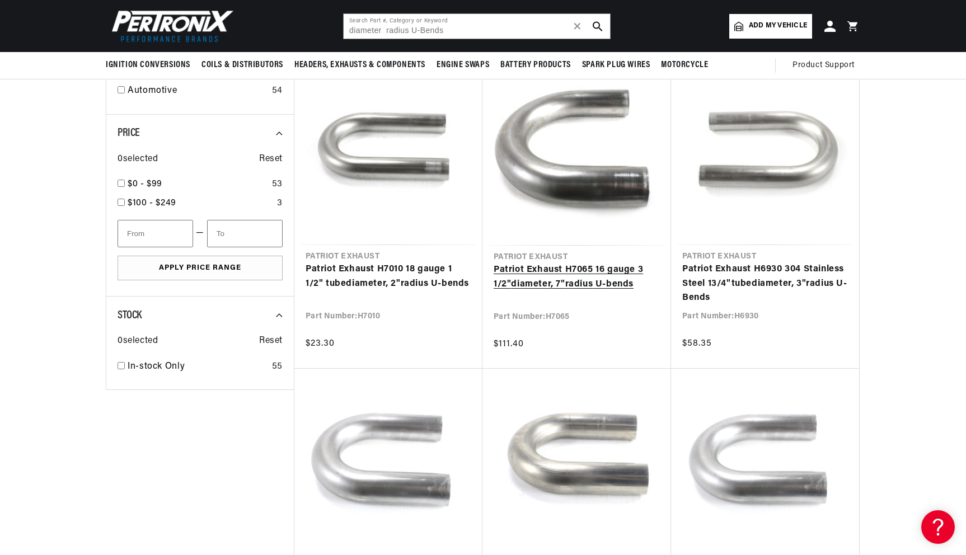
click at [584, 287] on link "Patriot Exhaust H7065 16 gauge 3 1/2" diameter , 7" radius U - bends" at bounding box center [577, 277] width 166 height 29
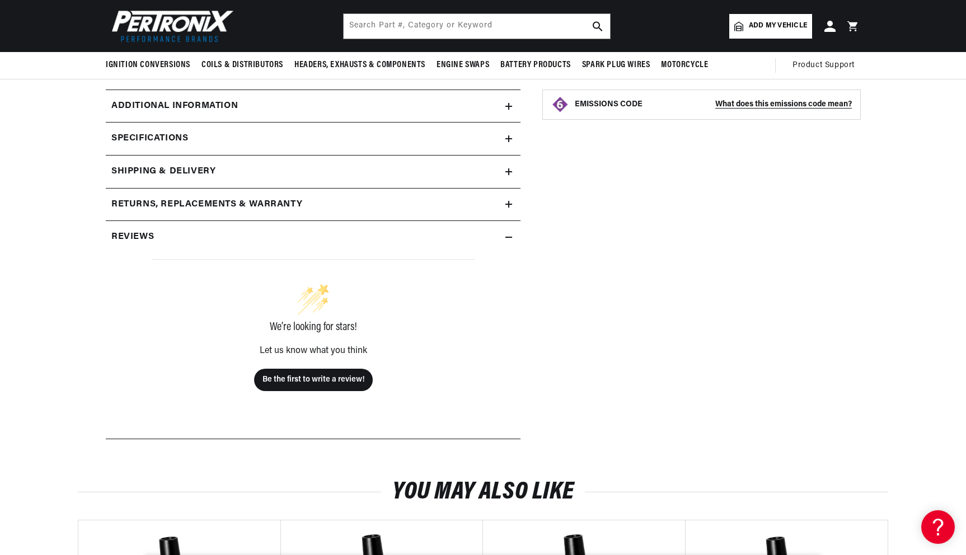
scroll to position [437, 0]
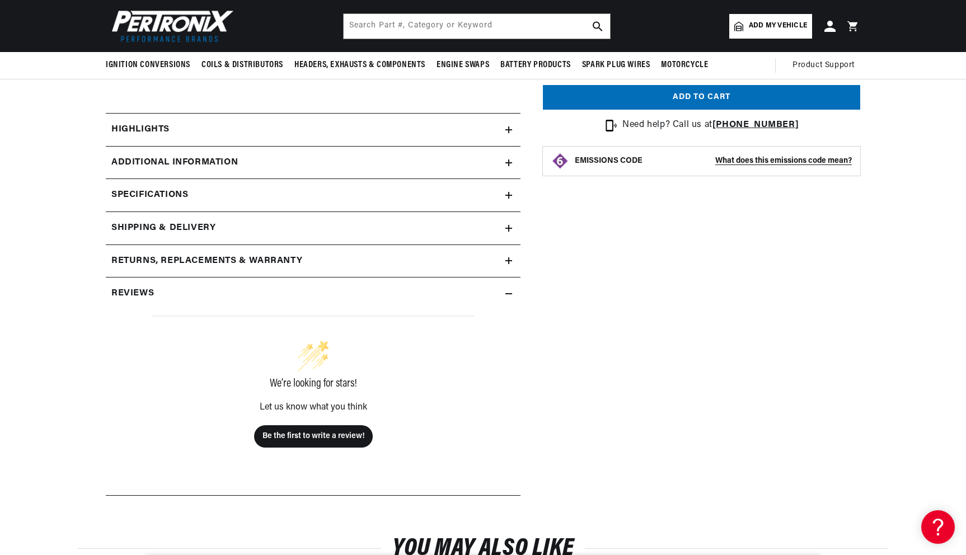
click at [190, 199] on div "Specifications" at bounding box center [306, 195] width 400 height 15
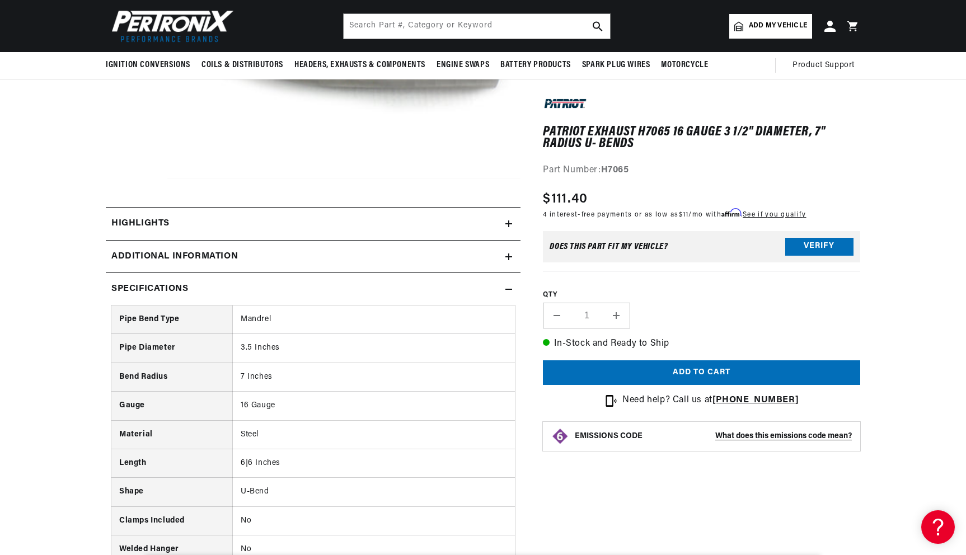
scroll to position [0, 0]
